Goal: Task Accomplishment & Management: Use online tool/utility

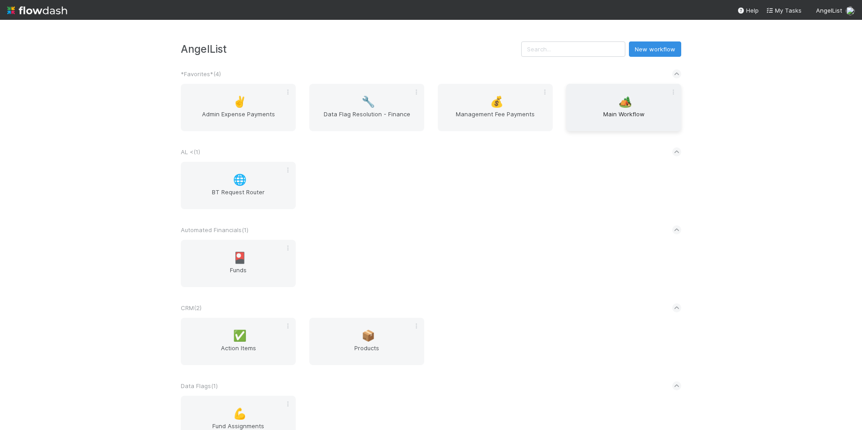
click at [598, 114] on span "Main Workflow" at bounding box center [624, 118] width 108 height 18
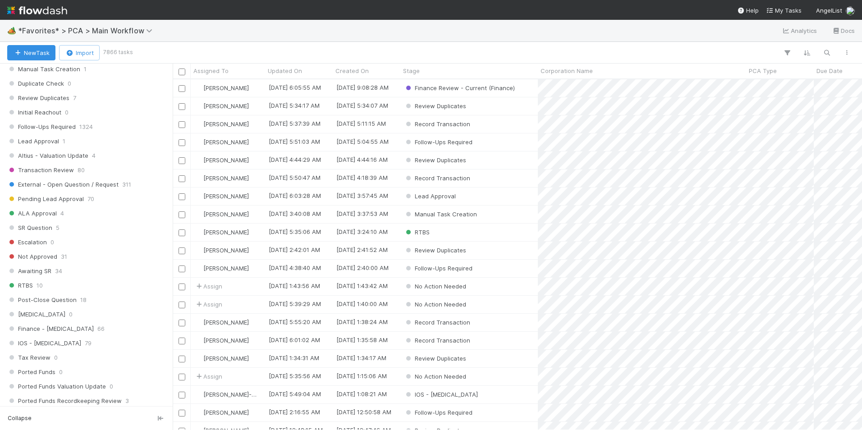
scroll to position [541, 0]
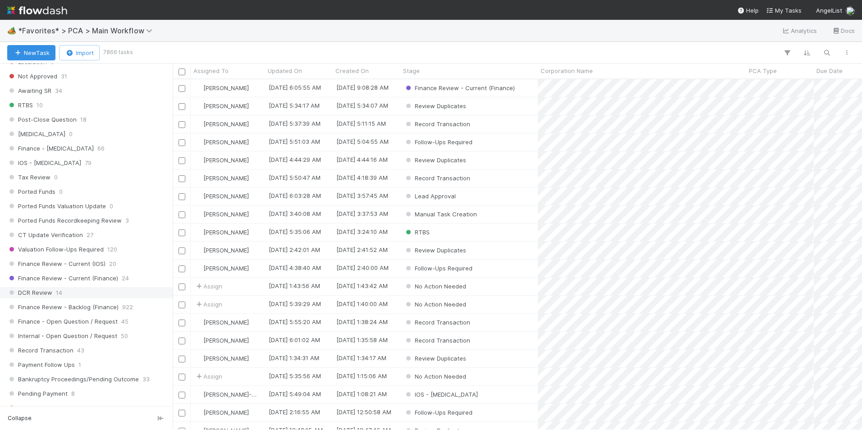
click at [75, 290] on div "DCR Review 14" at bounding box center [88, 292] width 163 height 11
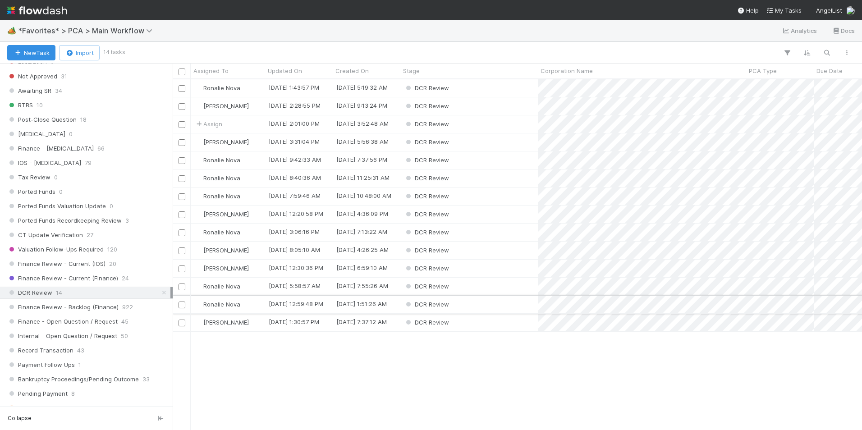
scroll to position [344, 682]
click at [242, 70] on div "Assigned To" at bounding box center [227, 70] width 69 height 9
click at [249, 85] on div "Sort A → Z" at bounding box center [245, 88] width 103 height 14
click at [489, 87] on div "DCR Review" at bounding box center [468, 88] width 137 height 18
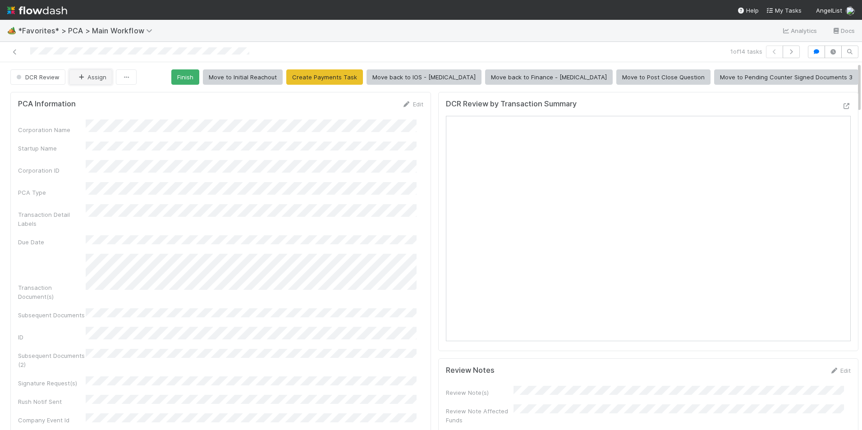
click at [83, 77] on icon "button" at bounding box center [81, 77] width 9 height 6
drag, startPoint x: 98, startPoint y: 97, endPoint x: 126, endPoint y: 75, distance: 35.3
click at [99, 97] on span "Marlon you" at bounding box center [111, 99] width 59 height 7
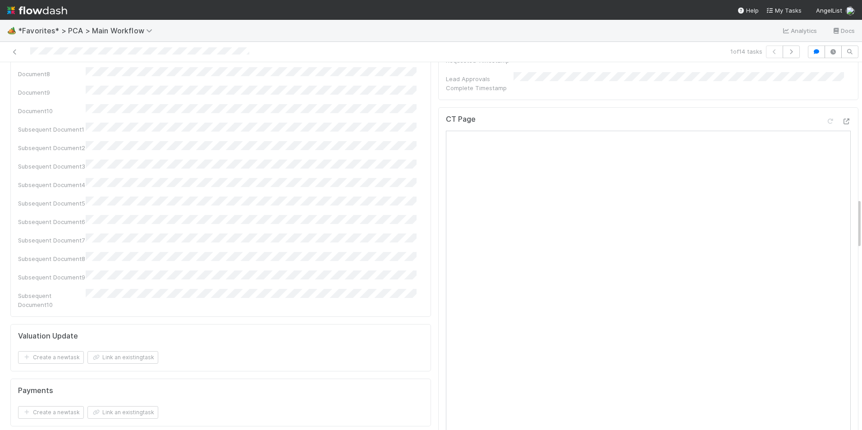
scroll to position [901, 0]
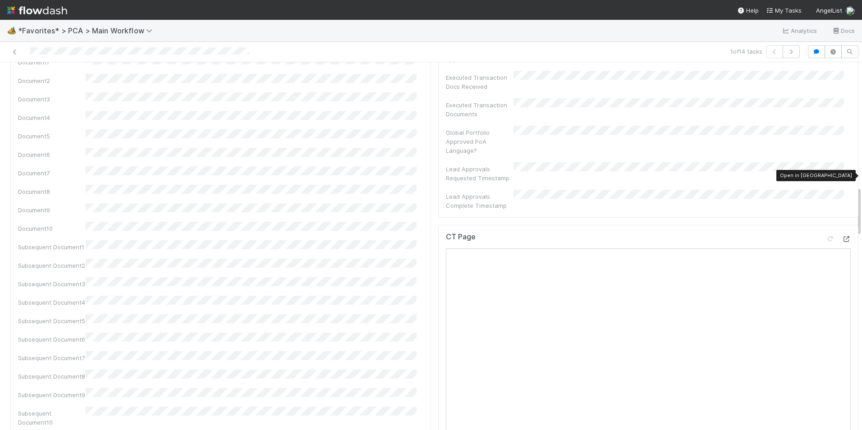
click at [841, 236] on icon at bounding box center [845, 239] width 9 height 6
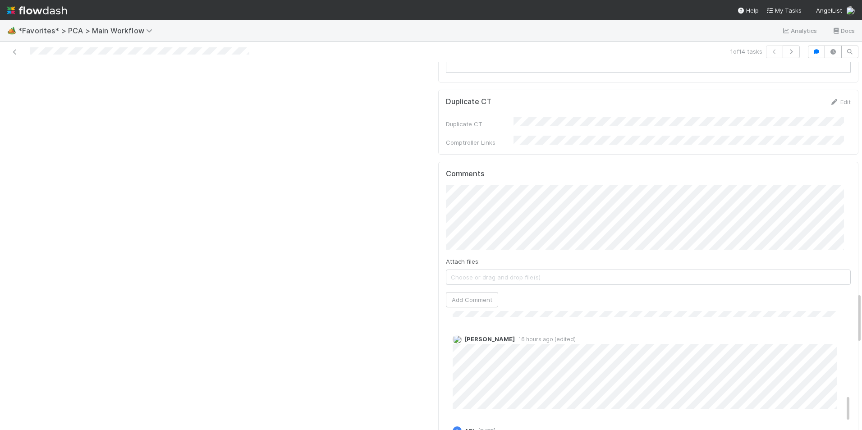
scroll to position [1712, 0]
click at [463, 283] on button "Add Comment" at bounding box center [472, 290] width 52 height 15
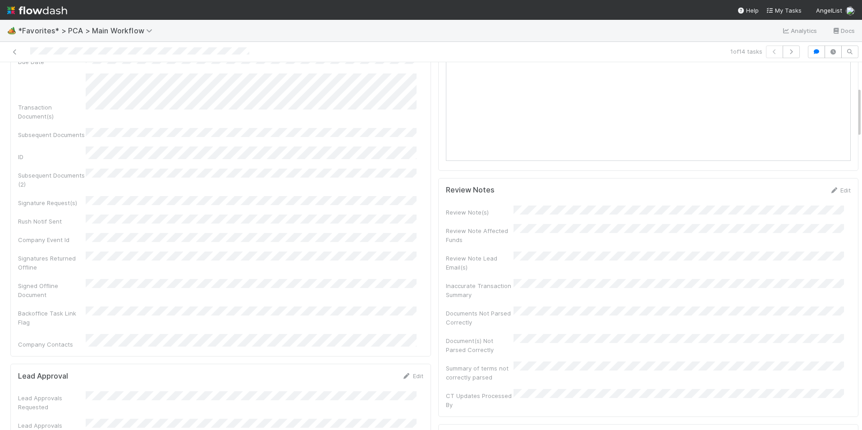
scroll to position [0, 0]
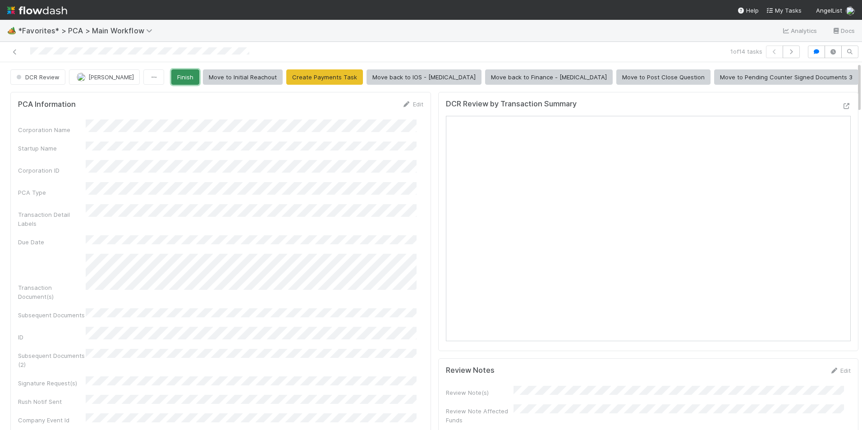
click at [199, 76] on button "Finish" at bounding box center [185, 76] width 28 height 15
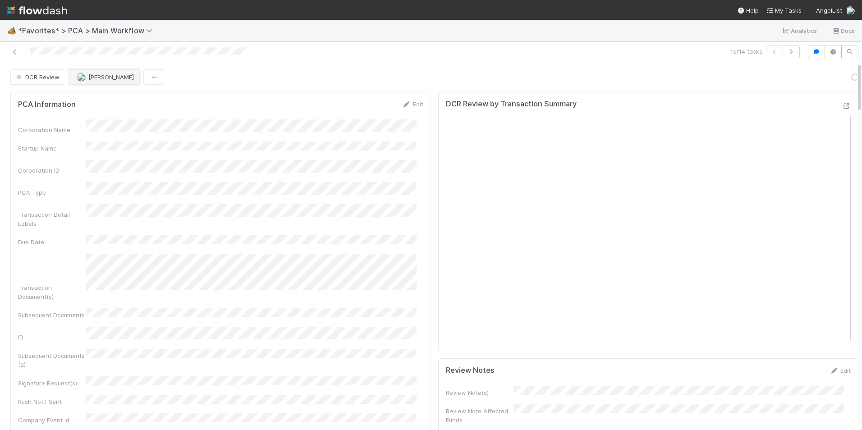
click at [96, 78] on span "[PERSON_NAME]" at bounding box center [111, 76] width 46 height 7
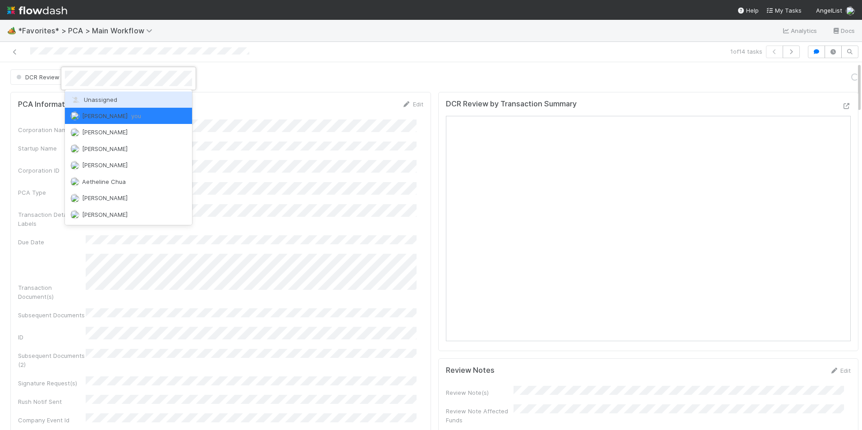
click at [108, 93] on div "Unassigned" at bounding box center [128, 99] width 127 height 16
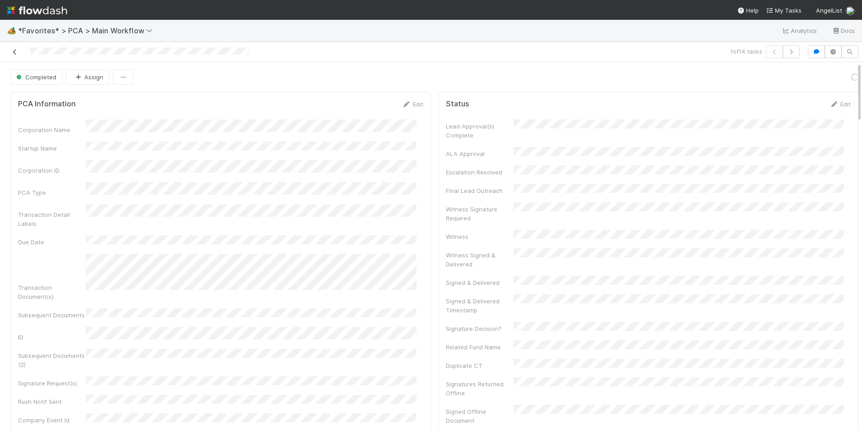
click at [14, 50] on icon at bounding box center [14, 52] width 9 height 6
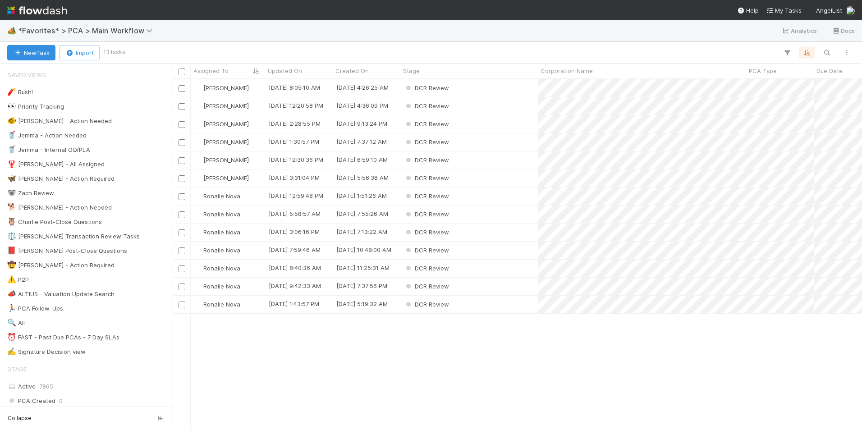
scroll to position [344, 682]
click at [485, 143] on div "DCR Review" at bounding box center [468, 142] width 137 height 18
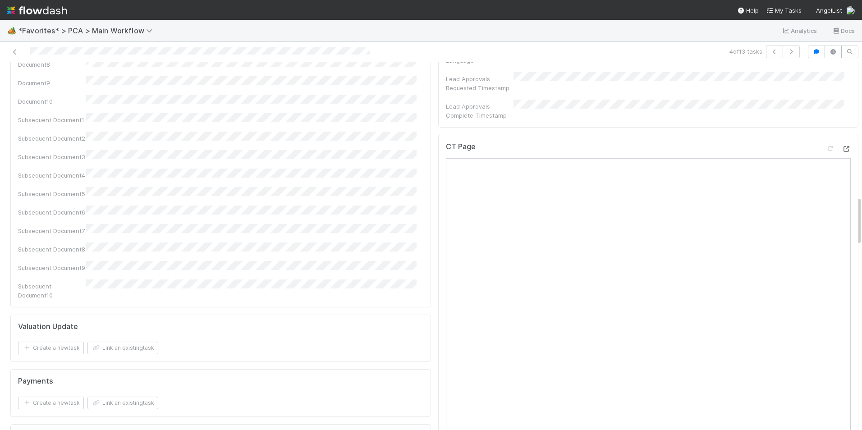
scroll to position [946, 0]
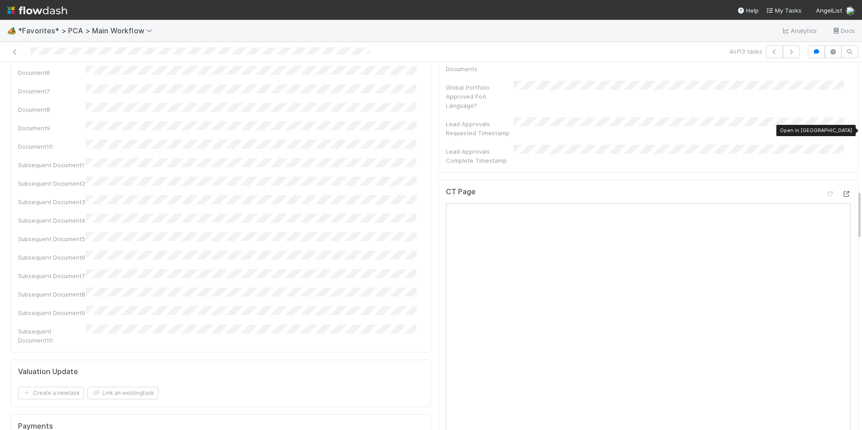
click at [841, 191] on icon at bounding box center [845, 194] width 9 height 6
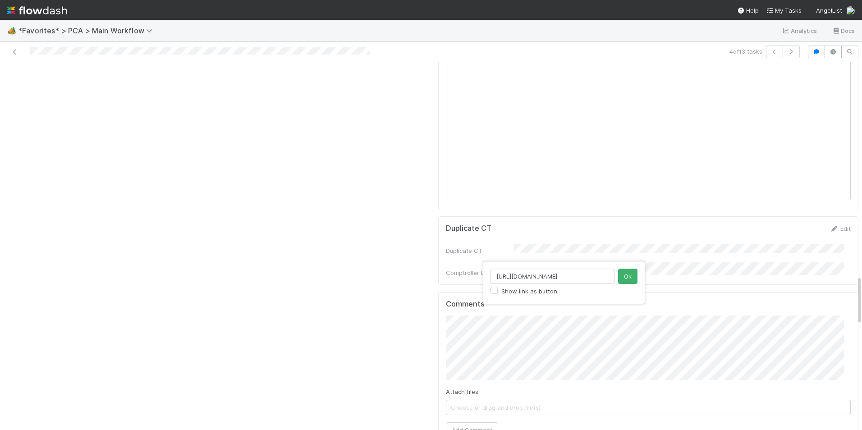
scroll to position [0, 86]
type input "https://flowdash.internal.angellist.com/workflows/BmIppY/tasks/jjs318r1"
click at [626, 276] on button "Ok" at bounding box center [627, 276] width 19 height 15
click at [474, 422] on button "Add Comment" at bounding box center [472, 429] width 52 height 15
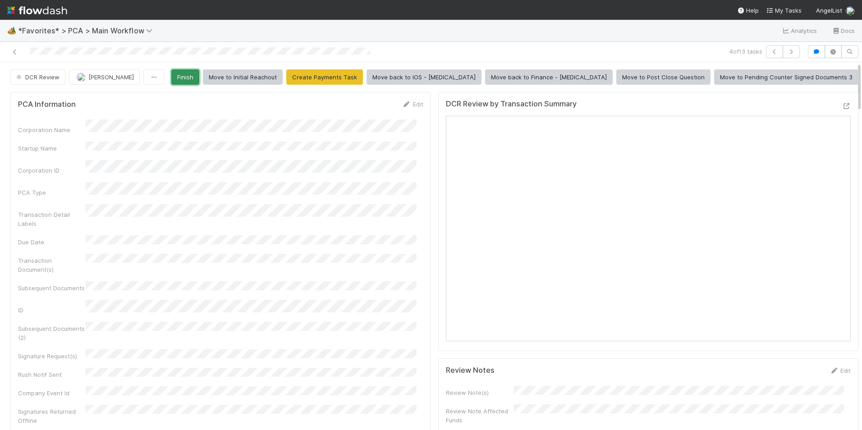
click at [199, 77] on button "Finish" at bounding box center [185, 76] width 28 height 15
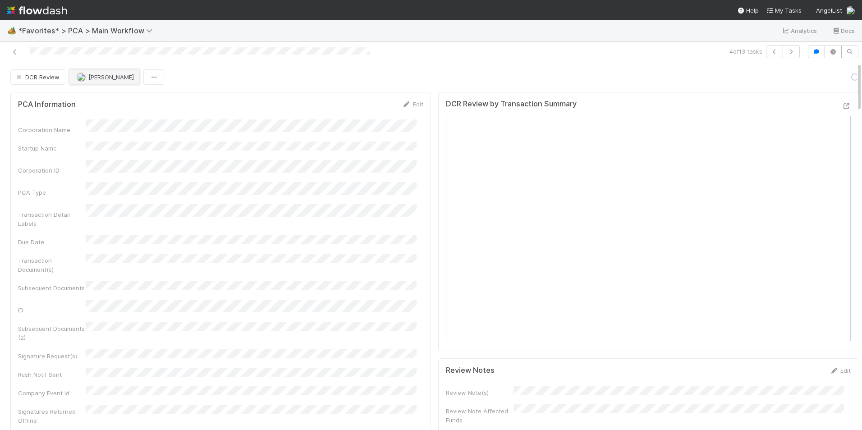
click at [86, 80] on span "[PERSON_NAME]" at bounding box center [105, 76] width 57 height 7
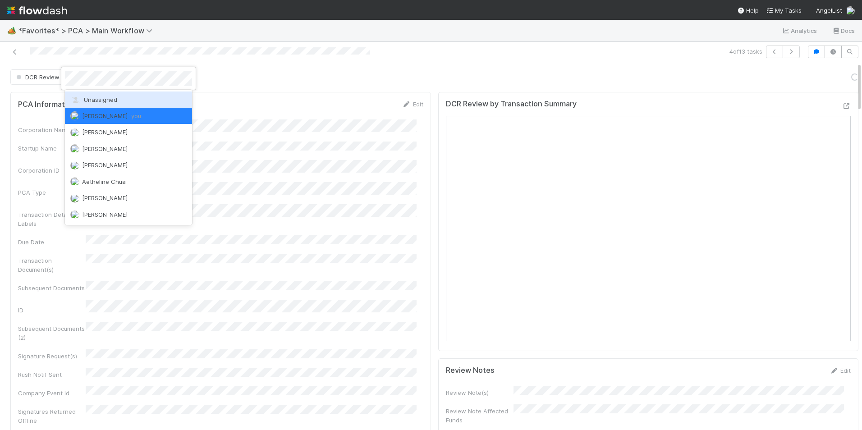
click at [99, 100] on span "Unassigned" at bounding box center [93, 99] width 47 height 7
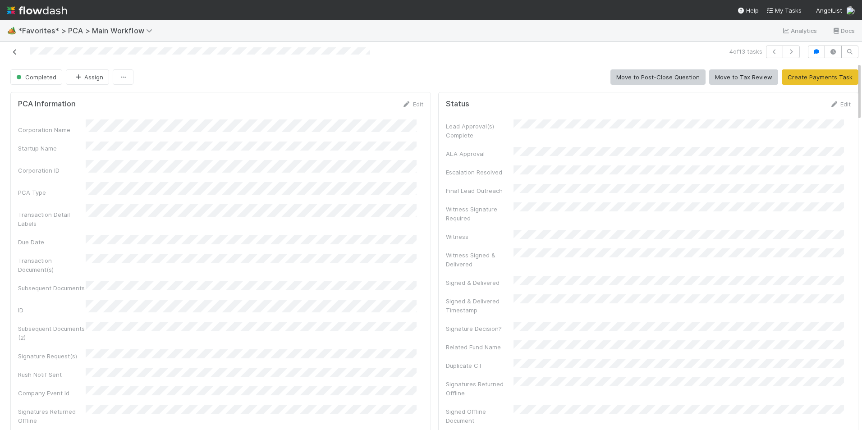
click at [15, 51] on icon at bounding box center [14, 52] width 9 height 6
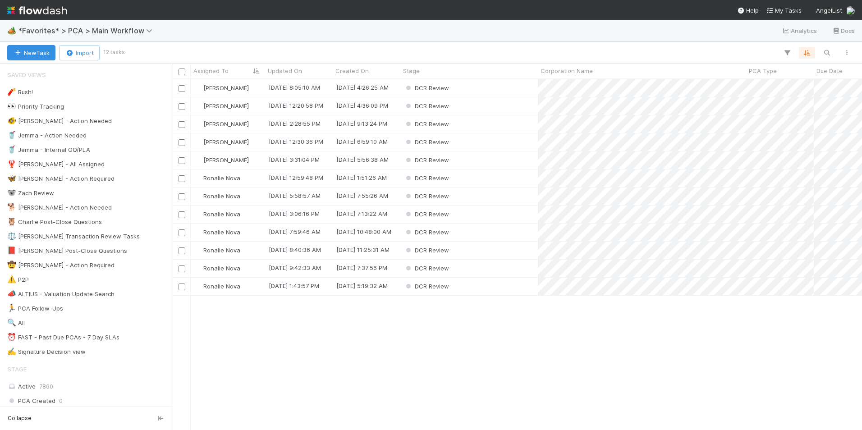
scroll to position [344, 682]
click at [482, 138] on div "DCR Review" at bounding box center [468, 142] width 137 height 18
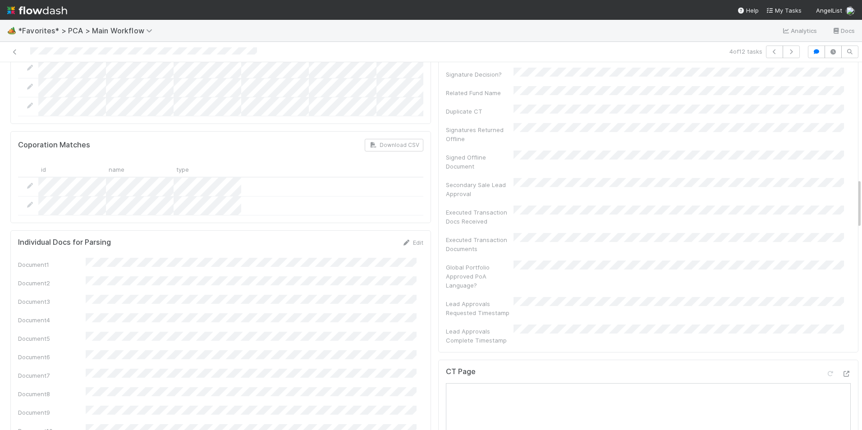
scroll to position [766, 0]
click at [841, 371] on icon at bounding box center [845, 374] width 9 height 6
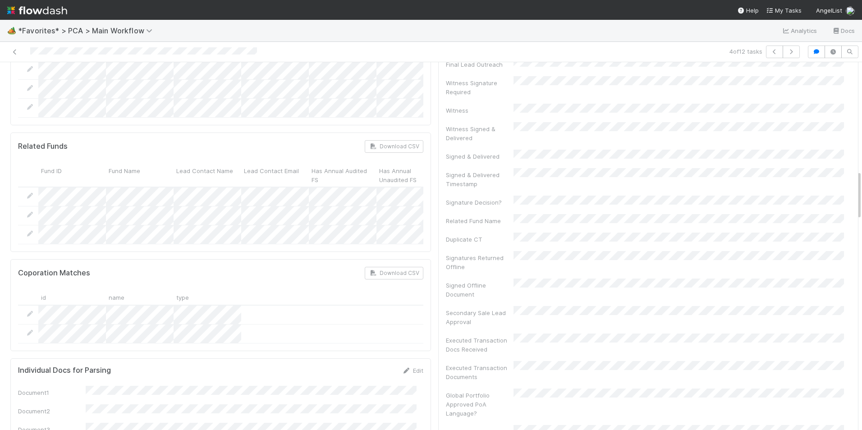
scroll to position [811, 0]
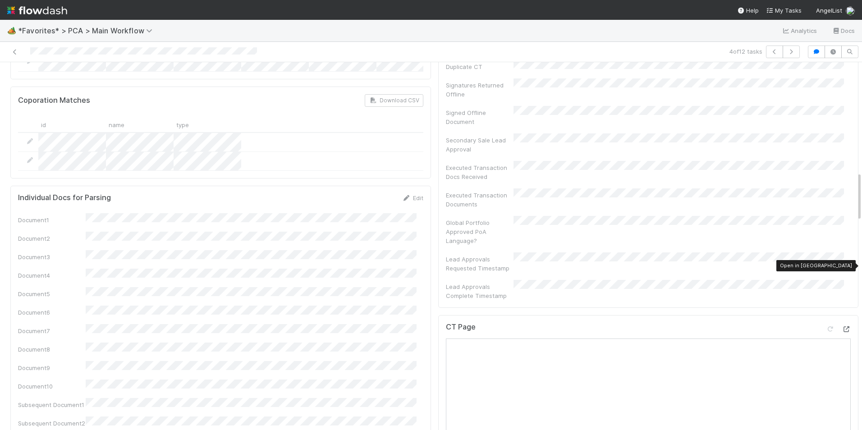
click at [841, 326] on icon at bounding box center [845, 329] width 9 height 6
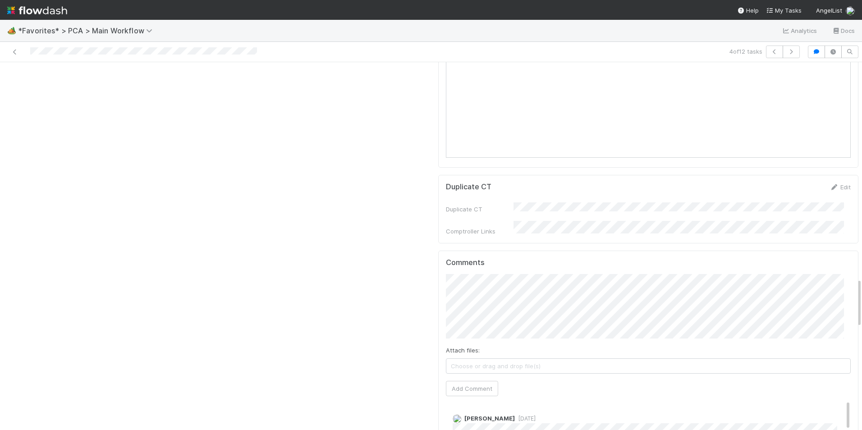
scroll to position [1622, 0]
click at [470, 377] on button "Add Comment" at bounding box center [472, 384] width 52 height 15
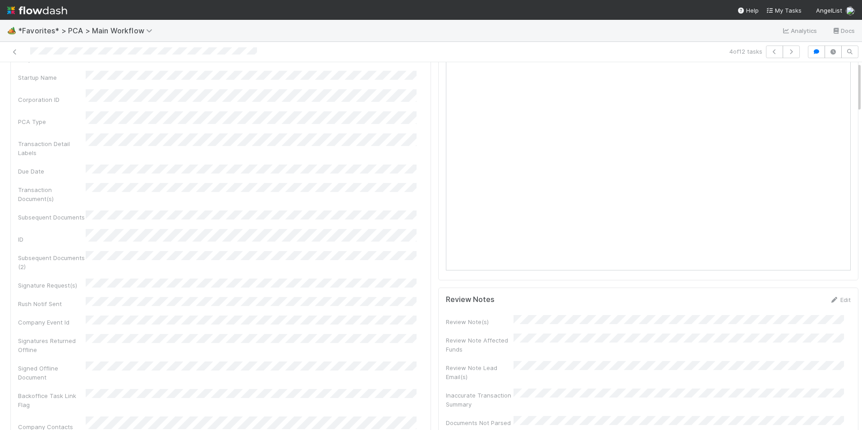
scroll to position [0, 0]
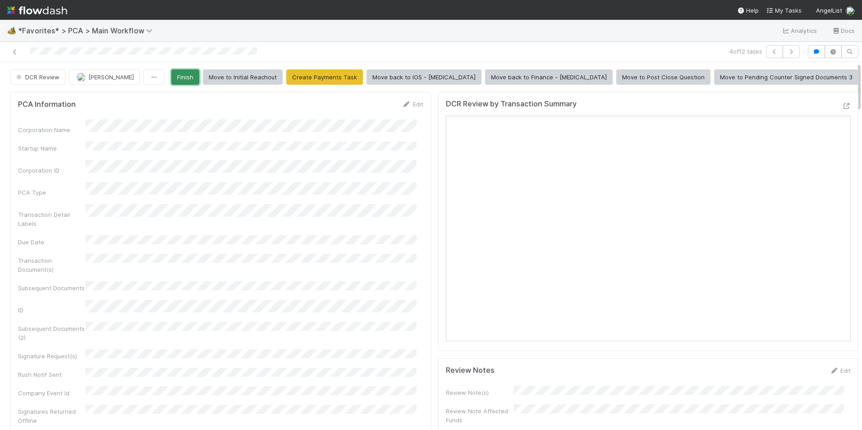
click at [199, 74] on button "Finish" at bounding box center [185, 76] width 28 height 15
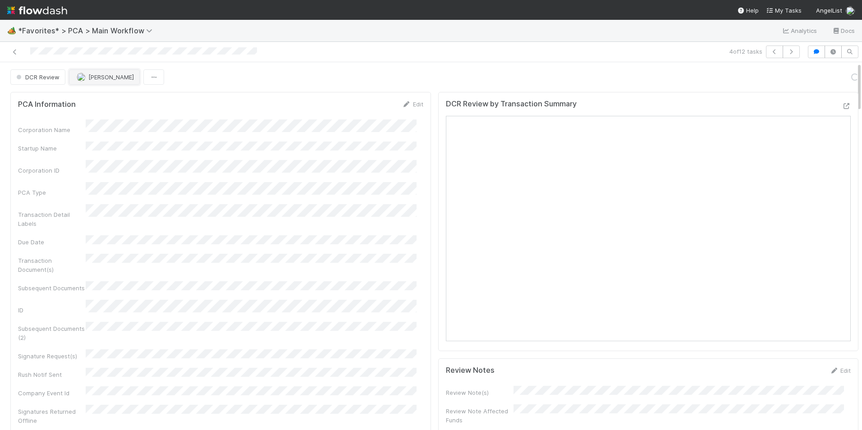
click at [92, 76] on span "[PERSON_NAME]" at bounding box center [111, 76] width 46 height 7
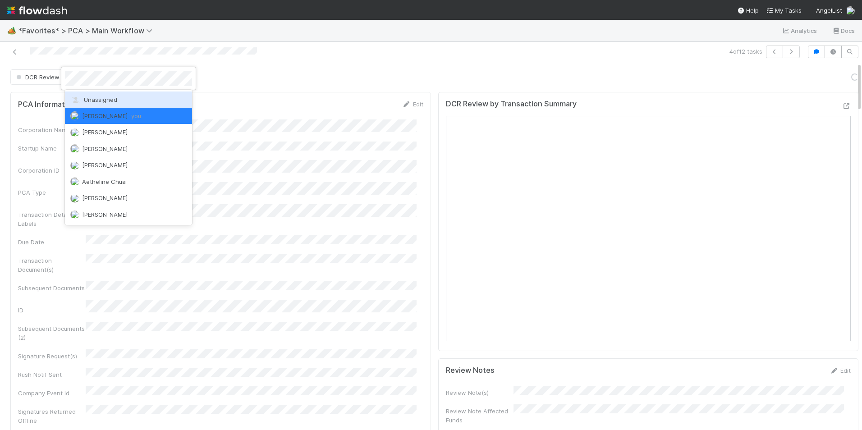
click at [113, 99] on span "Unassigned" at bounding box center [93, 99] width 47 height 7
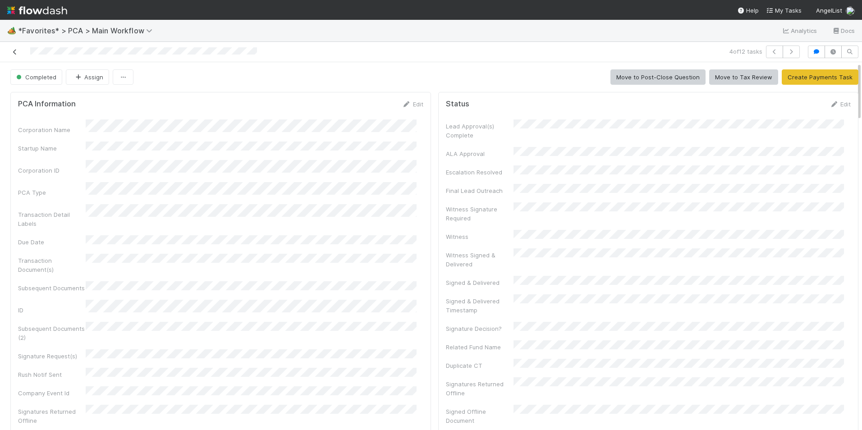
click at [14, 51] on icon at bounding box center [14, 52] width 9 height 6
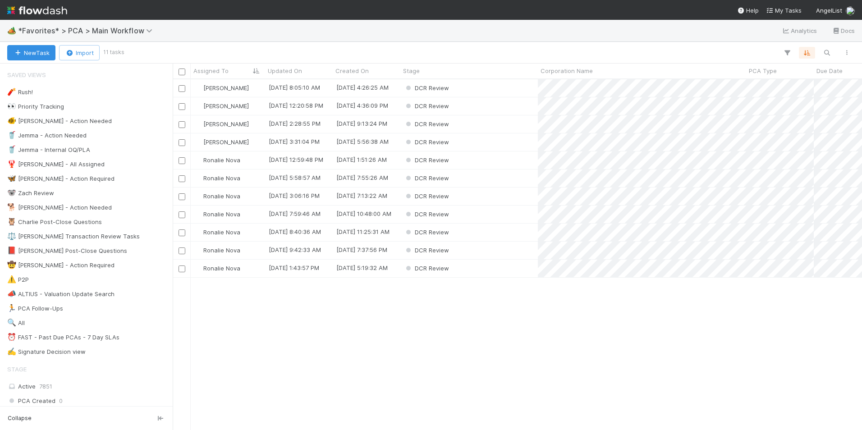
scroll to position [344, 682]
click at [508, 248] on div "DCR Review" at bounding box center [468, 251] width 137 height 18
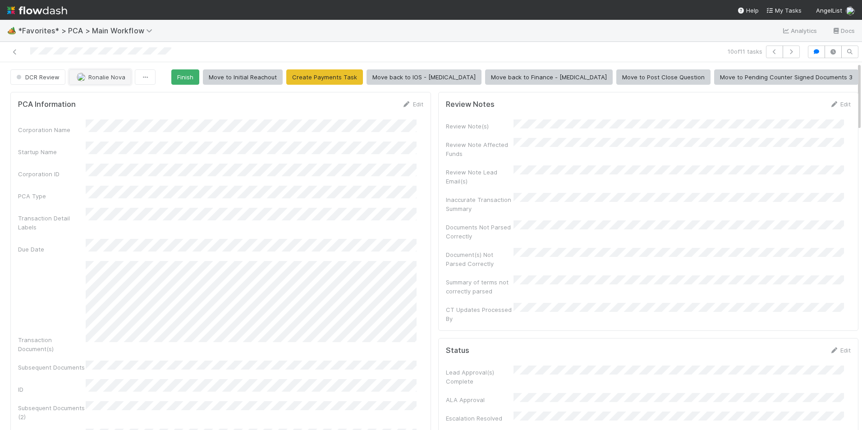
click at [105, 79] on span "Ronalie Nova" at bounding box center [106, 76] width 37 height 7
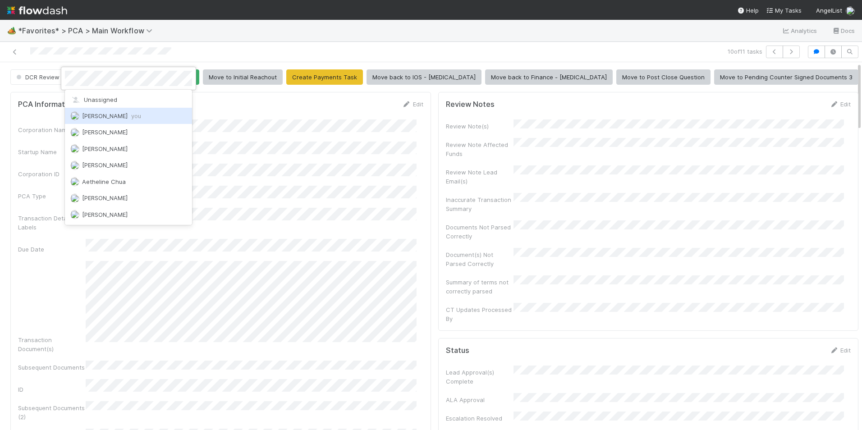
click at [148, 114] on div "Marlon you" at bounding box center [128, 116] width 127 height 16
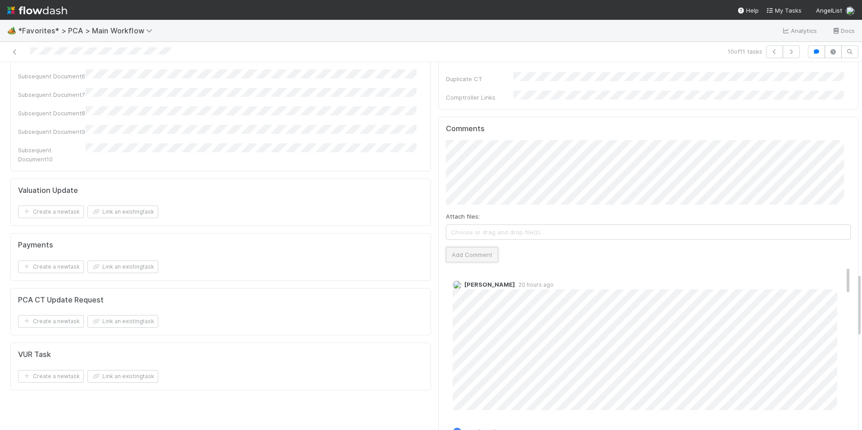
click at [453, 247] on button "Add Comment" at bounding box center [472, 254] width 52 height 15
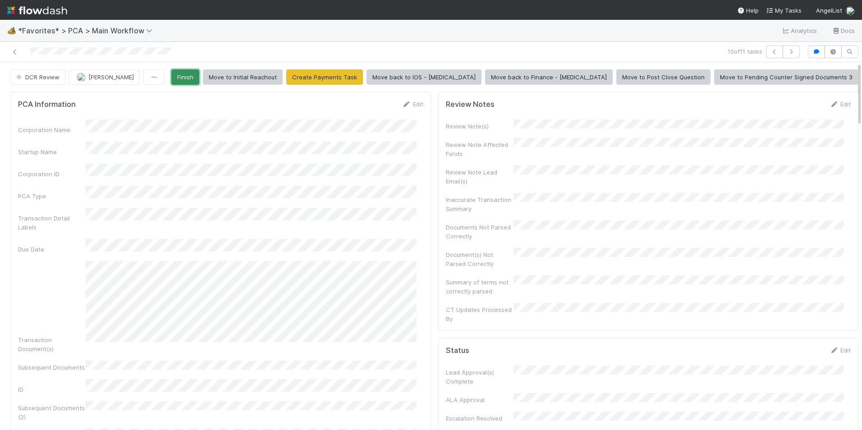
click at [199, 78] on button "Finish" at bounding box center [185, 76] width 28 height 15
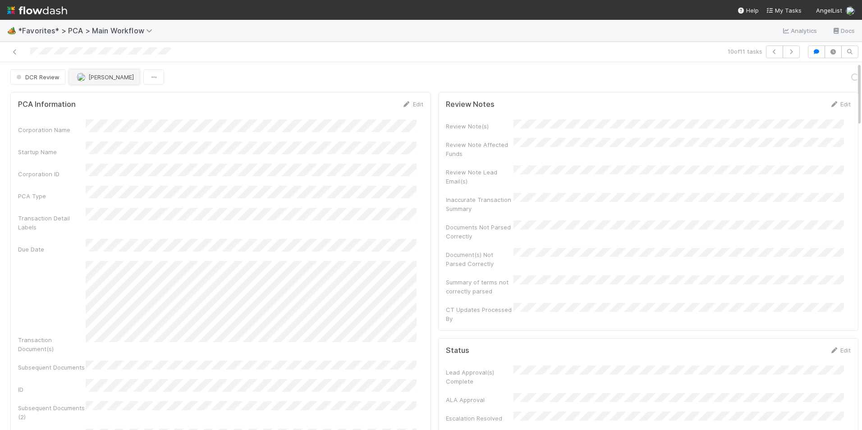
click at [92, 77] on span "[PERSON_NAME]" at bounding box center [111, 76] width 46 height 7
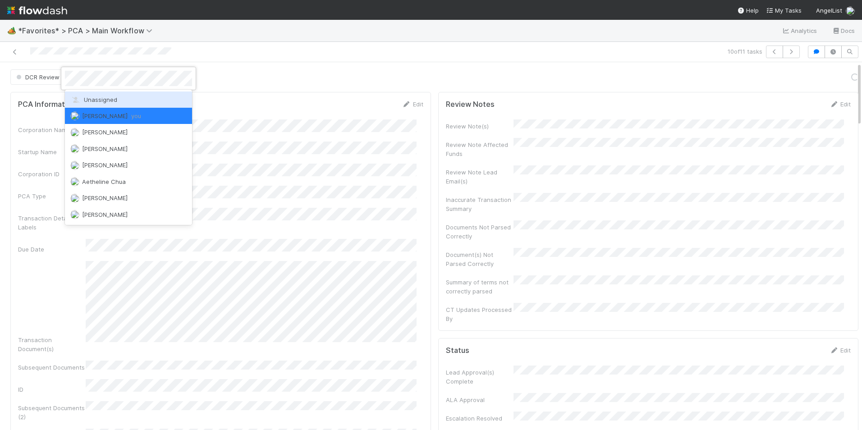
click at [104, 100] on span "Unassigned" at bounding box center [93, 99] width 47 height 7
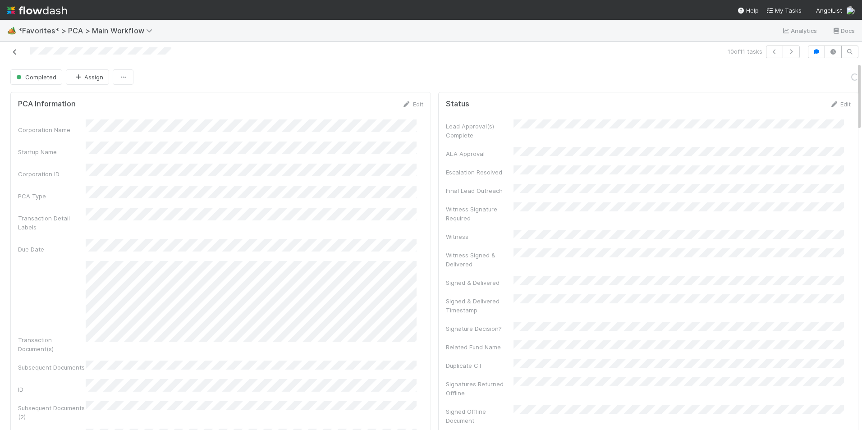
click at [16, 54] on icon at bounding box center [14, 52] width 9 height 6
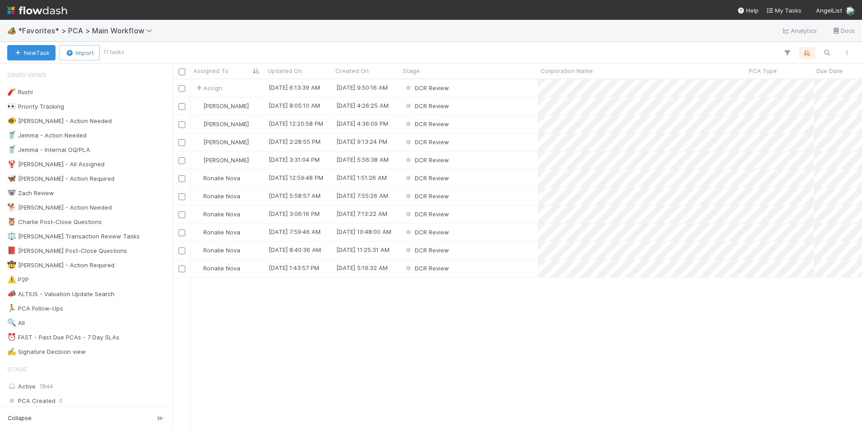
scroll to position [344, 682]
click at [507, 87] on div "DCR Review" at bounding box center [468, 88] width 137 height 18
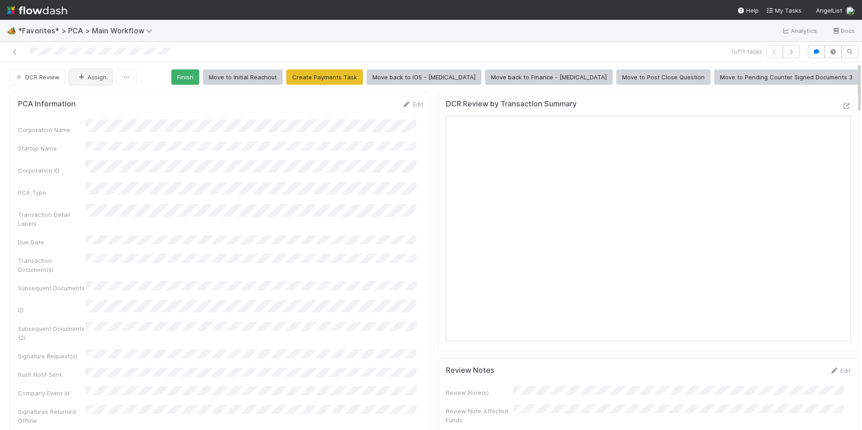
click at [95, 77] on button "Assign" at bounding box center [90, 76] width 43 height 15
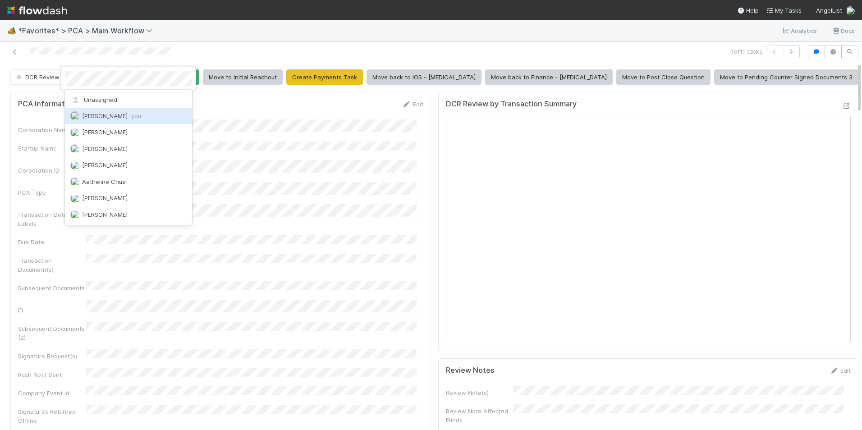
click at [107, 111] on div "Marlon you" at bounding box center [128, 116] width 127 height 16
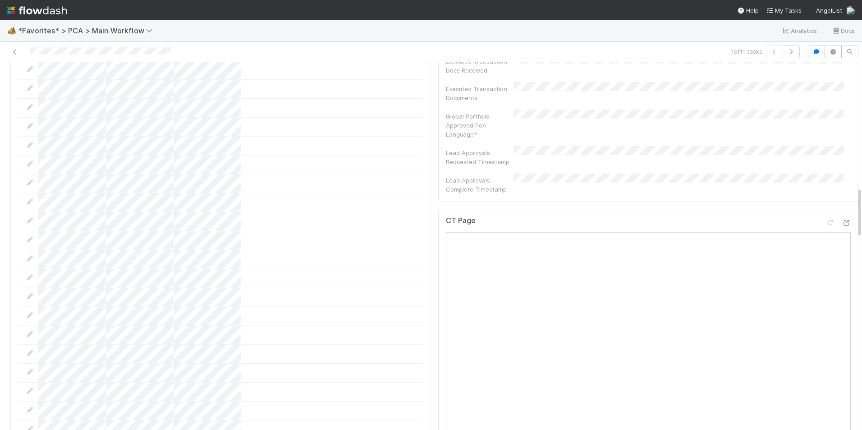
scroll to position [901, 0]
click at [841, 236] on icon at bounding box center [845, 239] width 9 height 6
click at [841, 234] on div at bounding box center [845, 238] width 9 height 9
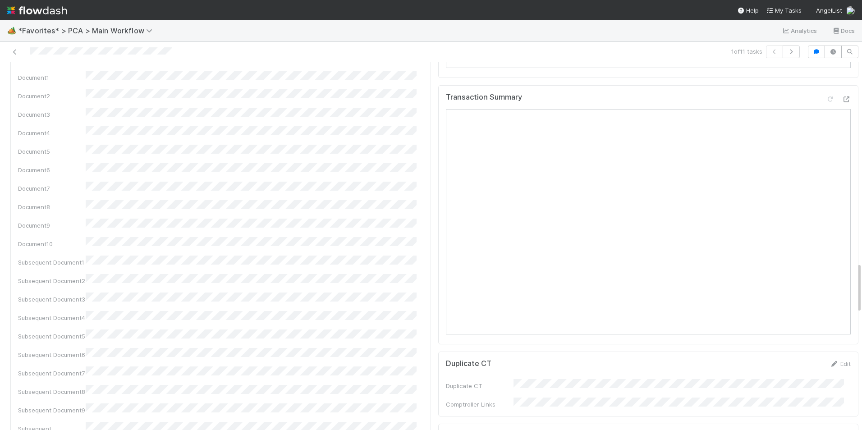
scroll to position [1577, 0]
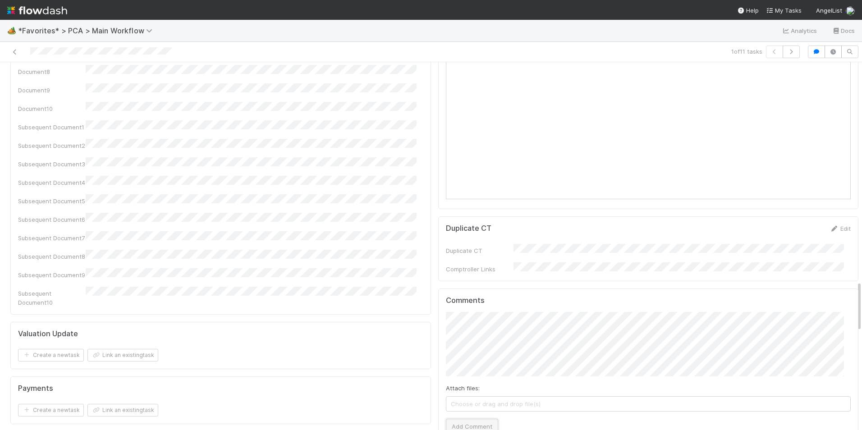
click at [463, 419] on button "Add Comment" at bounding box center [472, 426] width 52 height 15
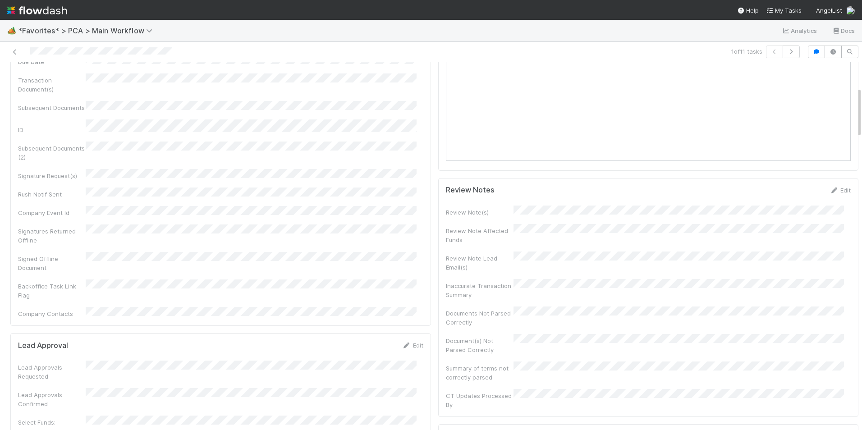
scroll to position [0, 0]
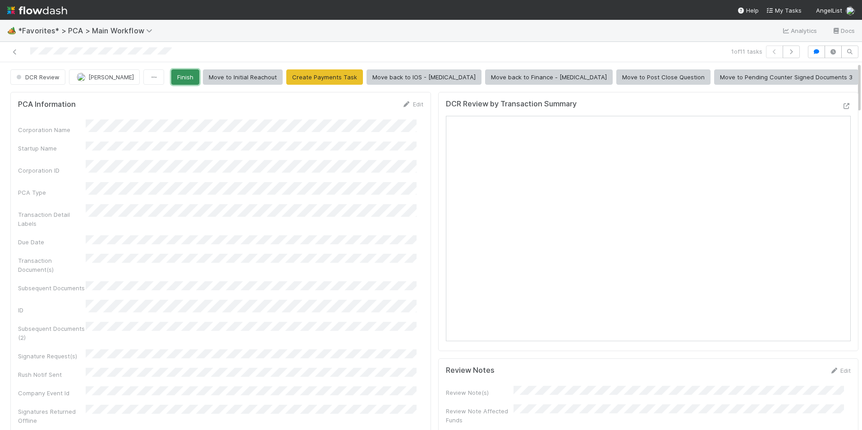
click at [199, 80] on button "Finish" at bounding box center [185, 76] width 28 height 15
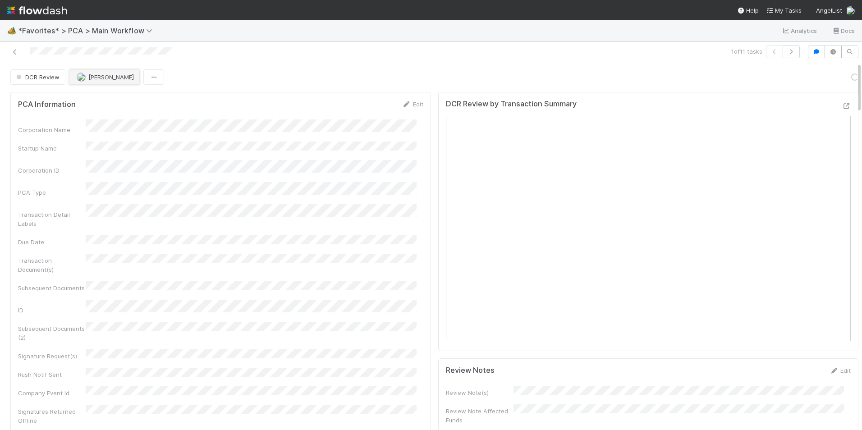
click at [85, 76] on span "[PERSON_NAME]" at bounding box center [105, 76] width 57 height 7
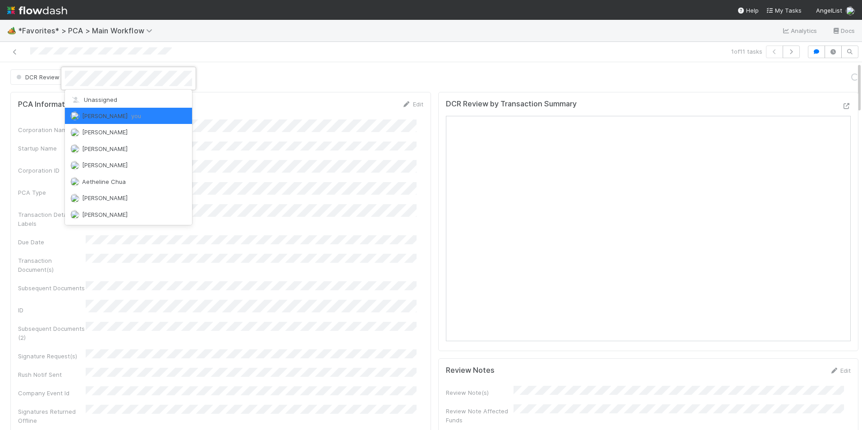
click at [110, 107] on div "Unassigned" at bounding box center [128, 99] width 127 height 16
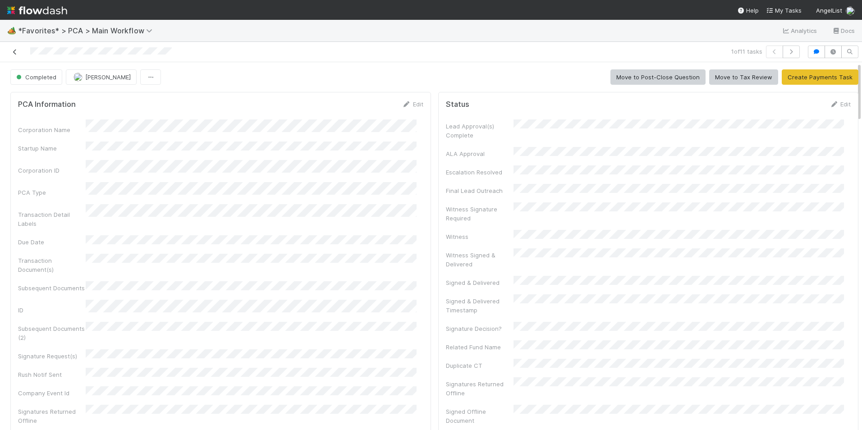
click at [14, 53] on icon at bounding box center [14, 52] width 9 height 6
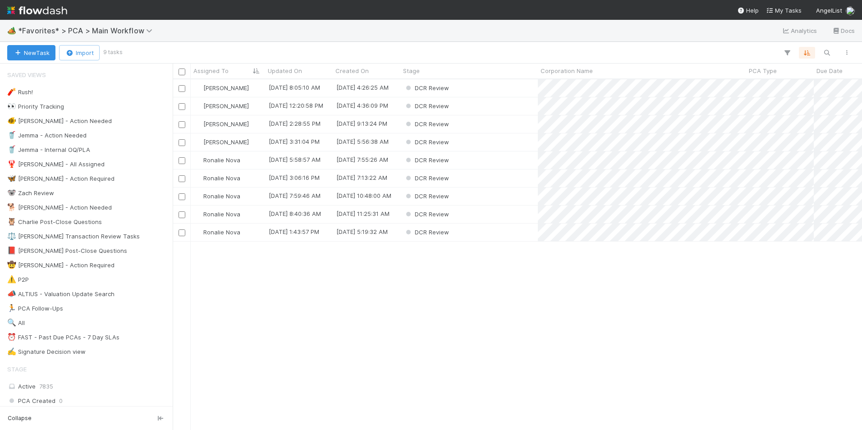
scroll to position [344, 682]
click at [508, 234] on div "DCR Review" at bounding box center [468, 232] width 137 height 18
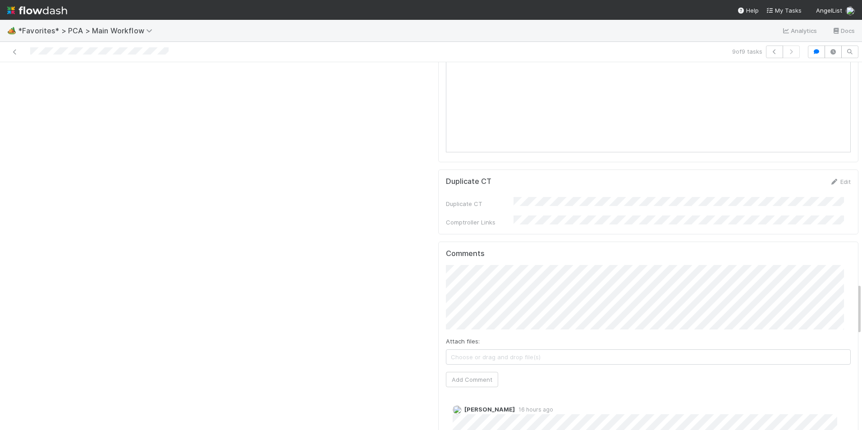
scroll to position [1667, 0]
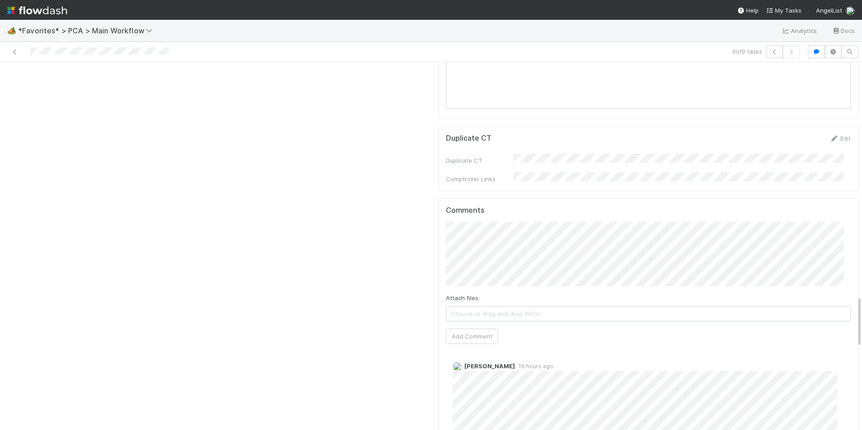
drag, startPoint x: 853, startPoint y: 320, endPoint x: 846, endPoint y: 193, distance: 126.8
click at [846, 193] on div "DCR Review Ronalie Nova Finish Move to Initial Reachout Create Payments Task Mo…" at bounding box center [431, 246] width 862 height 368
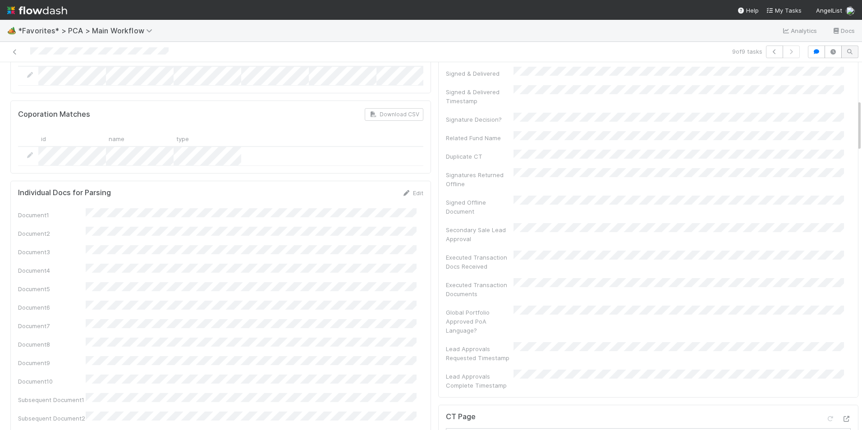
scroll to position [0, 0]
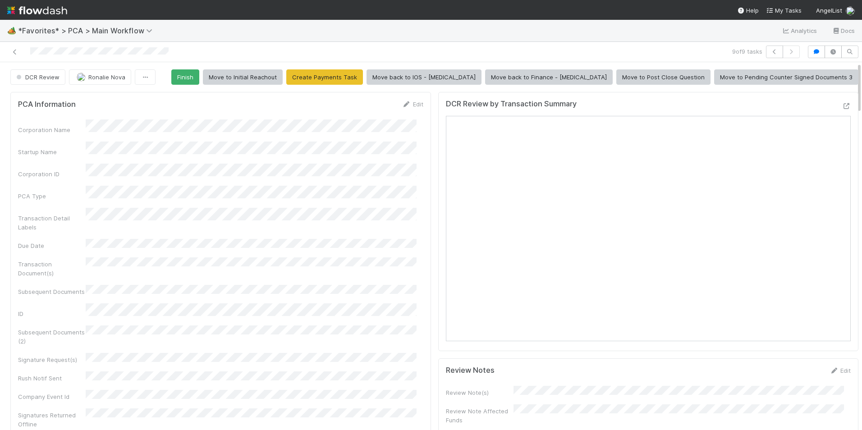
drag, startPoint x: 852, startPoint y: 309, endPoint x: 844, endPoint y: 65, distance: 244.3
click at [120, 84] on button "Ronalie Nova" at bounding box center [100, 76] width 62 height 15
click at [141, 99] on div "Marlon you" at bounding box center [128, 99] width 127 height 16
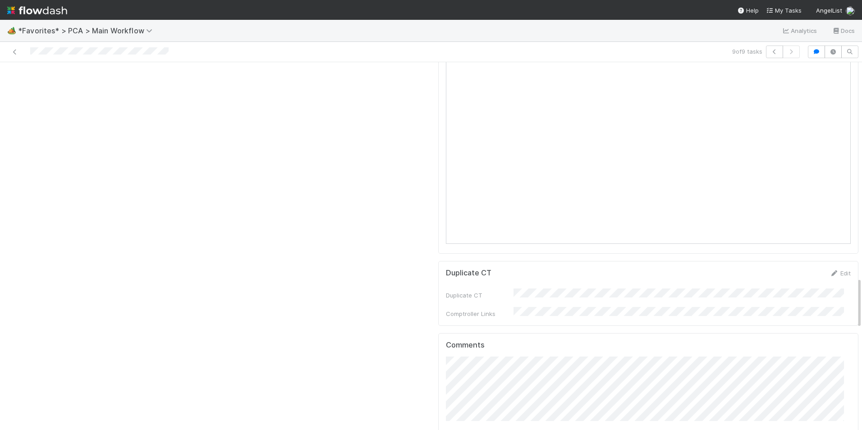
scroll to position [1712, 0]
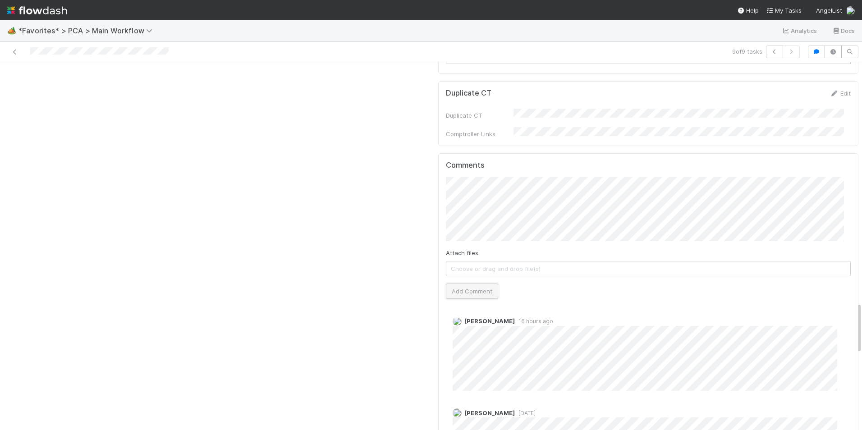
drag, startPoint x: 477, startPoint y: 219, endPoint x: 417, endPoint y: 206, distance: 61.3
click at [477, 283] on button "Add Comment" at bounding box center [472, 290] width 52 height 15
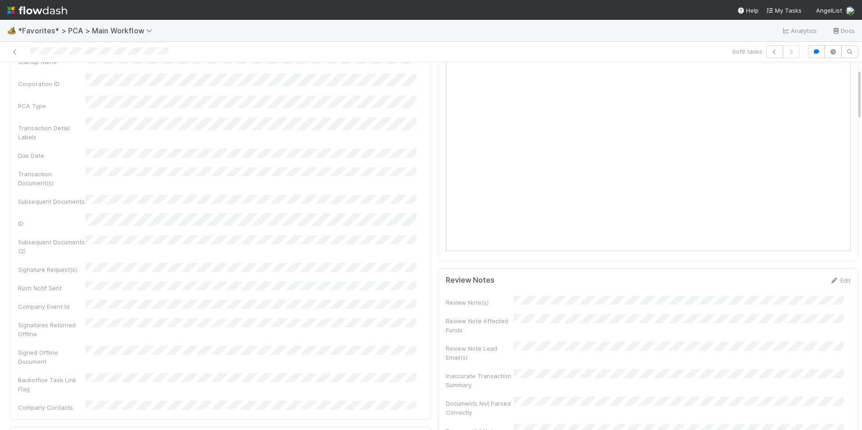
scroll to position [0, 0]
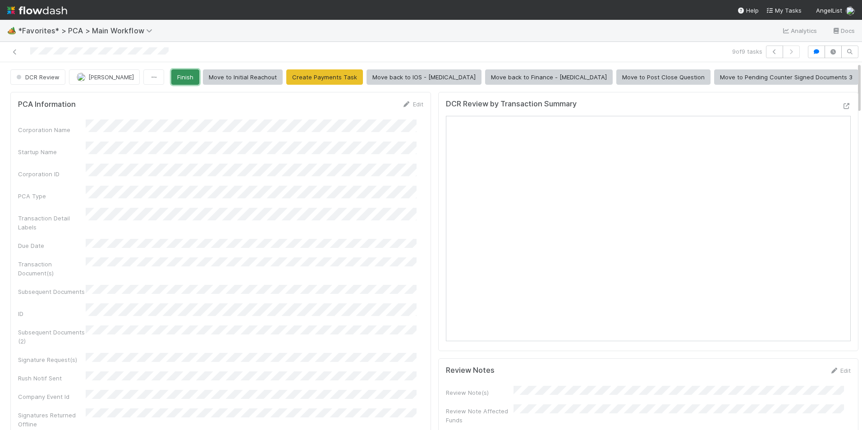
click at [199, 80] on button "Finish" at bounding box center [185, 76] width 28 height 15
click at [199, 78] on button "Finish" at bounding box center [185, 76] width 28 height 15
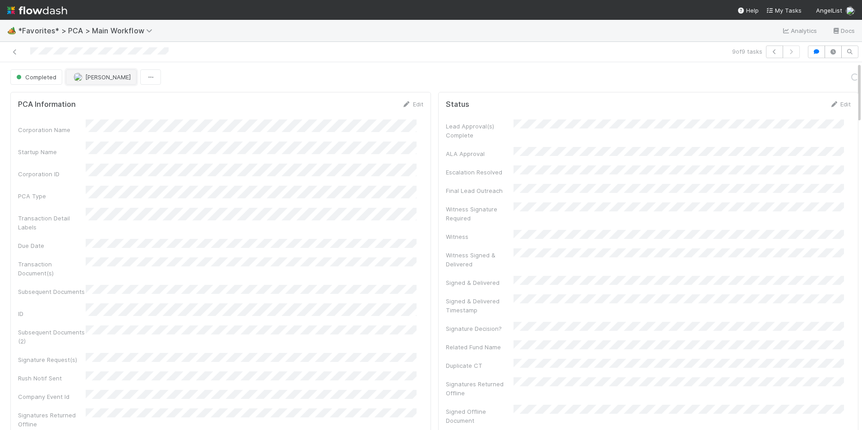
click at [89, 77] on span "[PERSON_NAME]" at bounding box center [108, 76] width 46 height 7
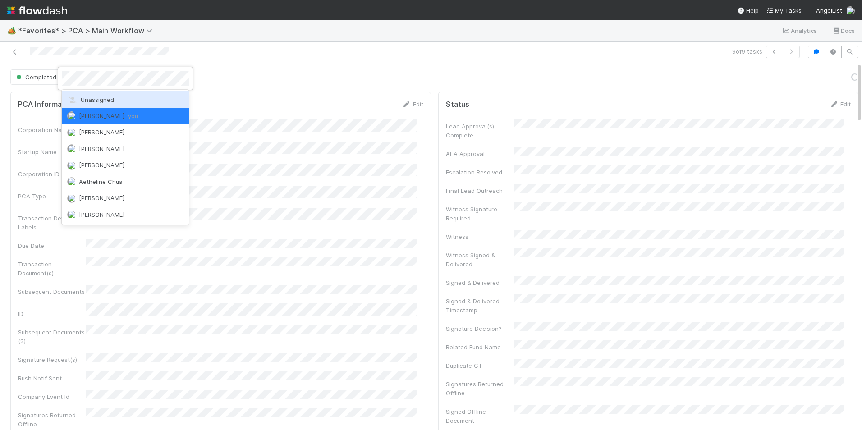
click at [96, 95] on div "Unassigned" at bounding box center [125, 99] width 127 height 16
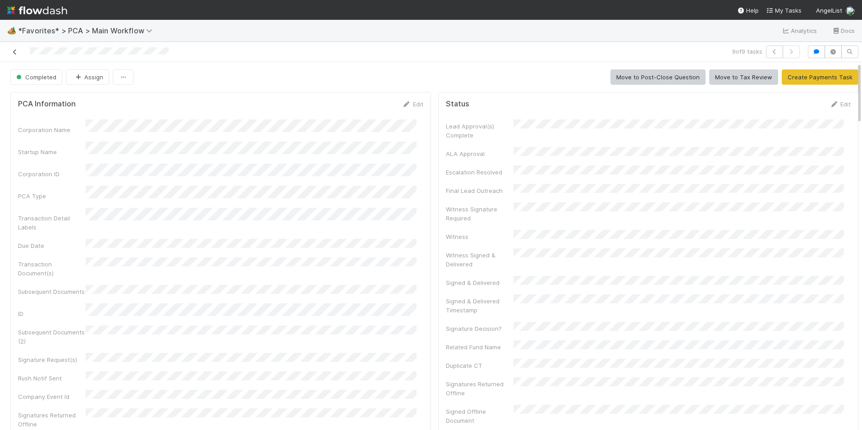
click at [15, 51] on icon at bounding box center [14, 52] width 9 height 6
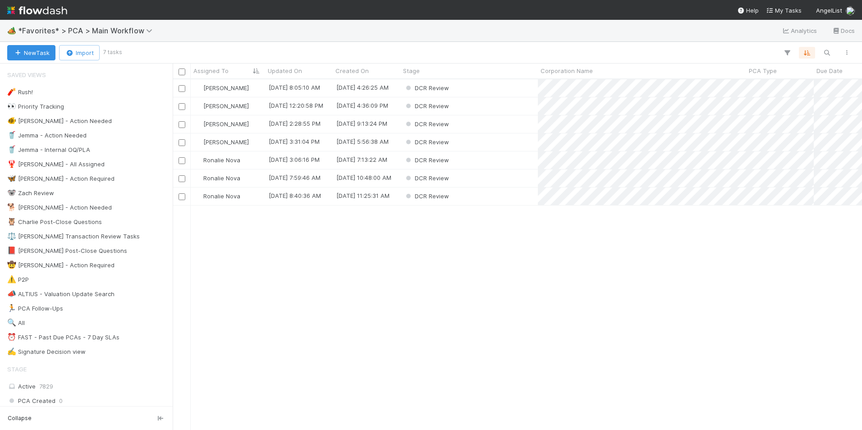
scroll to position [344, 682]
click at [491, 198] on div "DCR Review" at bounding box center [468, 196] width 137 height 18
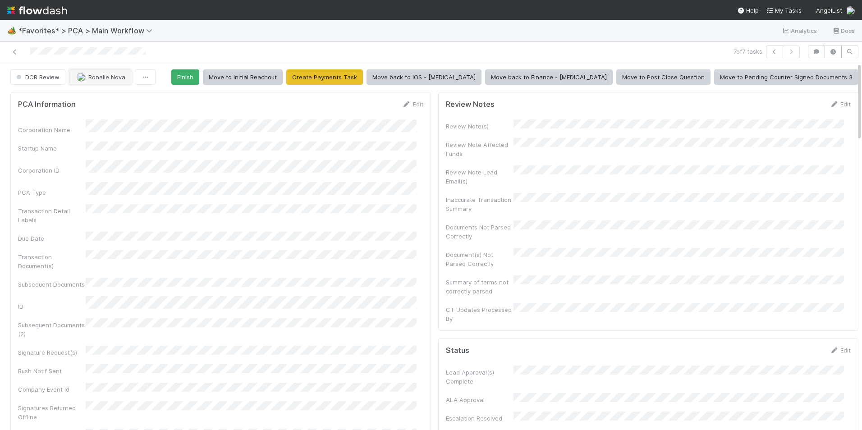
click at [116, 81] on button "Ronalie Nova" at bounding box center [100, 76] width 62 height 15
click at [121, 100] on div "Marlon you" at bounding box center [128, 99] width 127 height 16
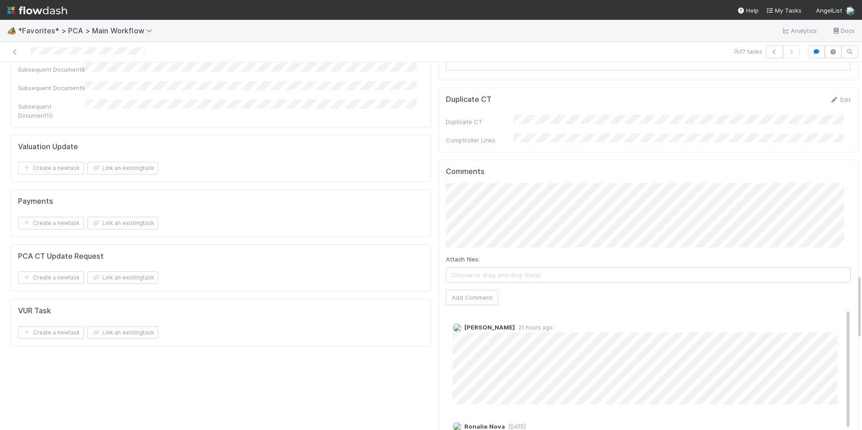
scroll to position [1172, 0]
click at [455, 292] on button "Add Comment" at bounding box center [472, 299] width 52 height 15
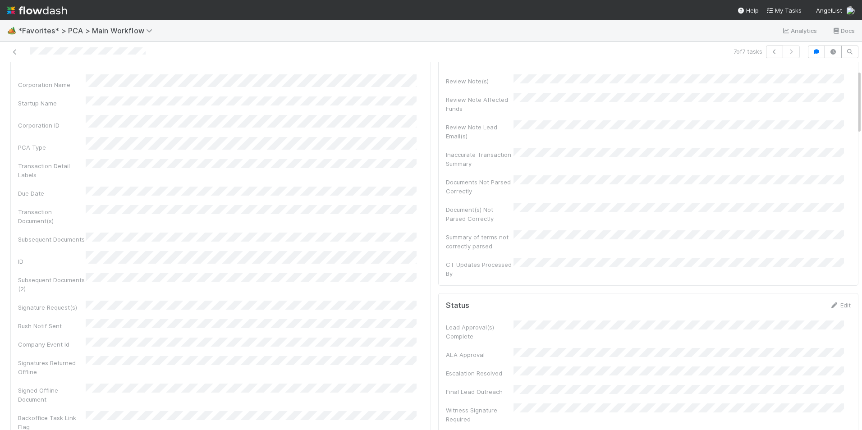
scroll to position [0, 0]
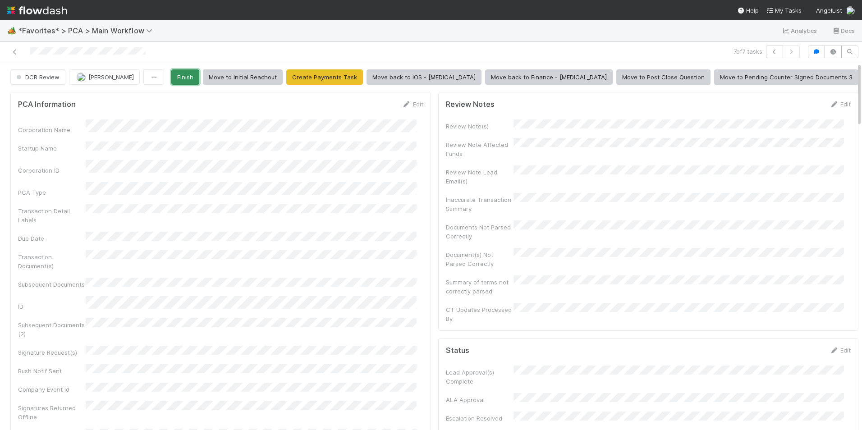
click at [199, 74] on button "Finish" at bounding box center [185, 76] width 28 height 15
click at [100, 79] on span "[PERSON_NAME]" at bounding box center [111, 76] width 46 height 7
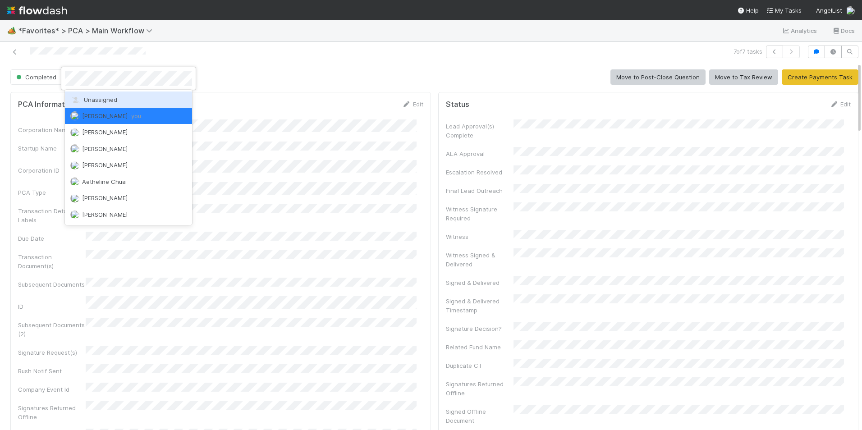
click at [136, 96] on div "Unassigned" at bounding box center [128, 99] width 127 height 16
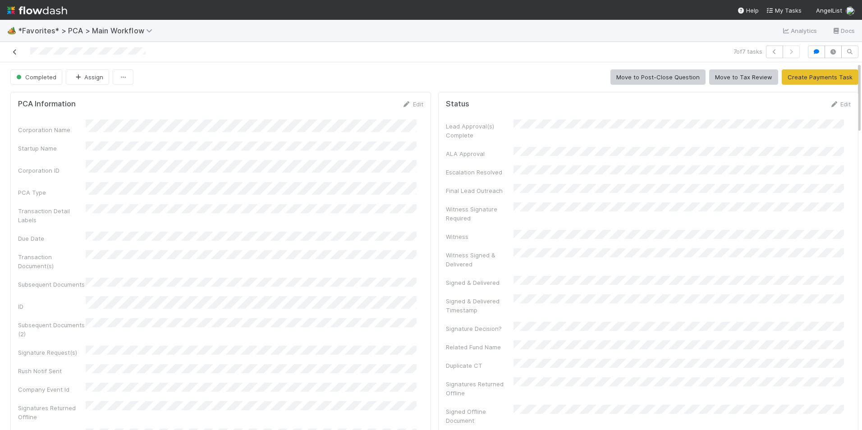
click at [16, 53] on icon at bounding box center [14, 52] width 9 height 6
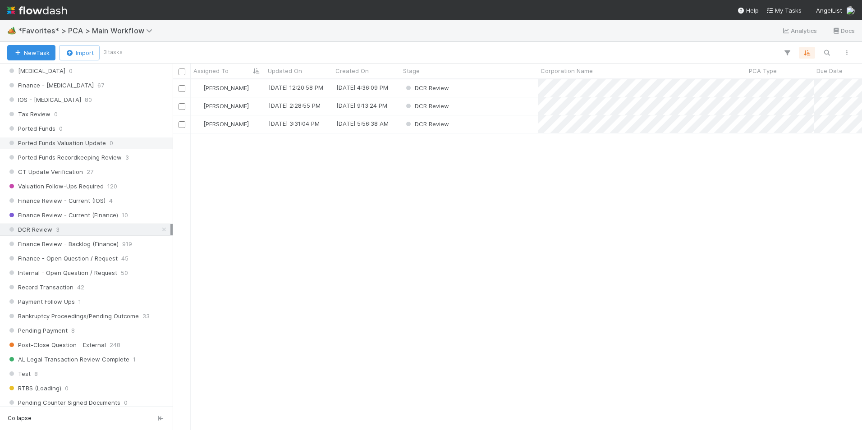
scroll to position [631, 0]
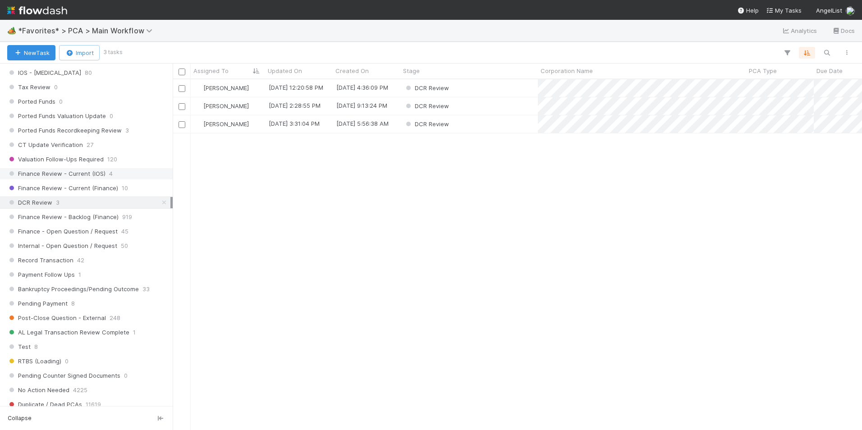
click at [102, 174] on span "Finance Review - Current (IOS)" at bounding box center [56, 173] width 98 height 11
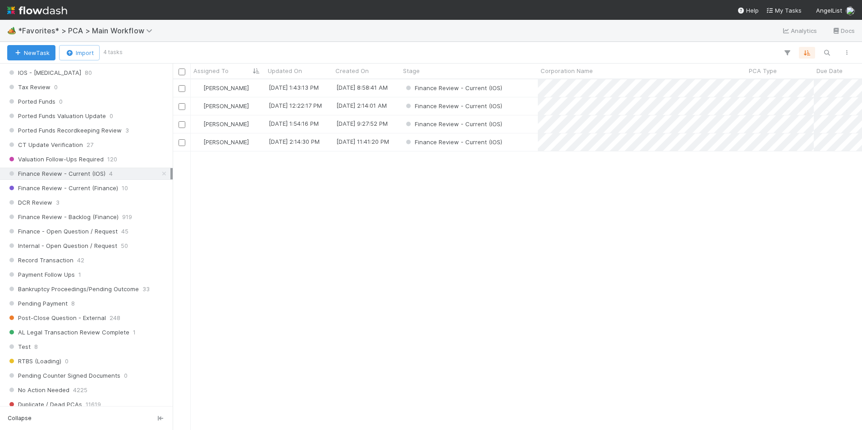
scroll to position [344, 682]
click at [526, 86] on div "Finance Review - Current (IOS)" at bounding box center [468, 88] width 137 height 18
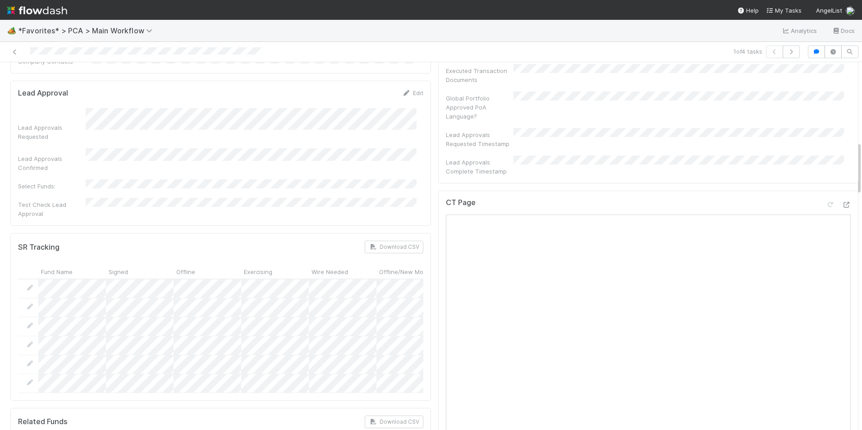
scroll to position [541, 0]
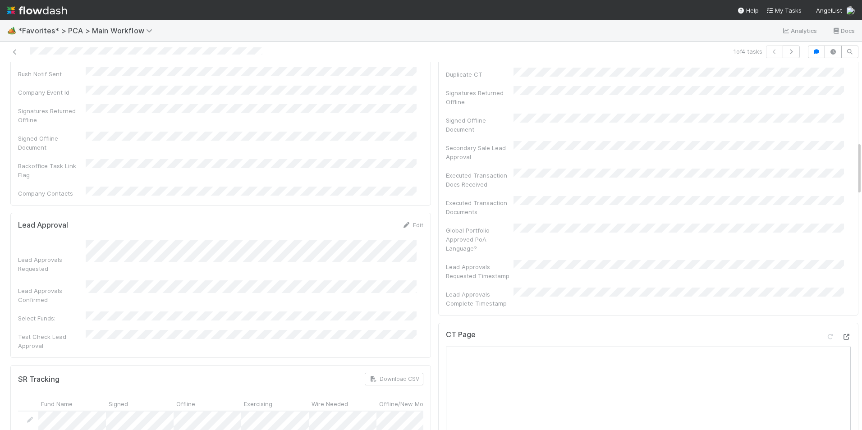
click at [841, 334] on icon at bounding box center [845, 337] width 9 height 6
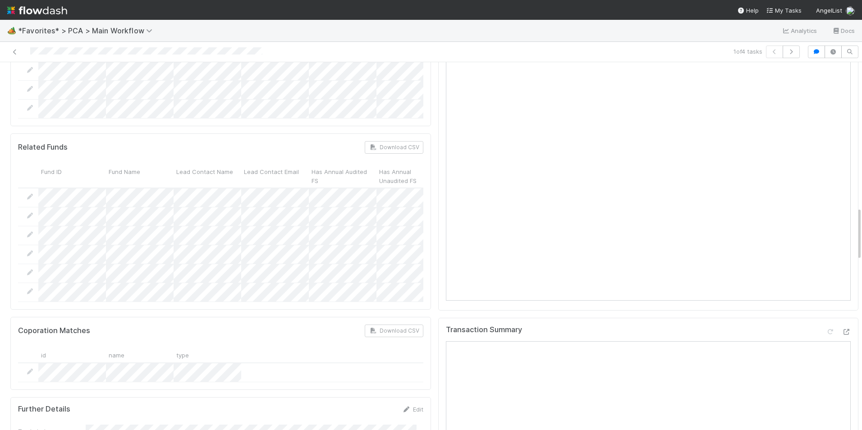
scroll to position [991, 0]
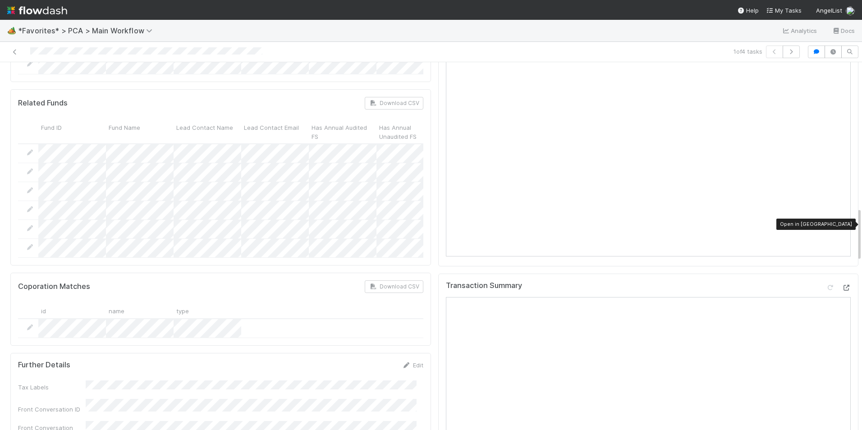
click at [841, 285] on icon at bounding box center [845, 288] width 9 height 6
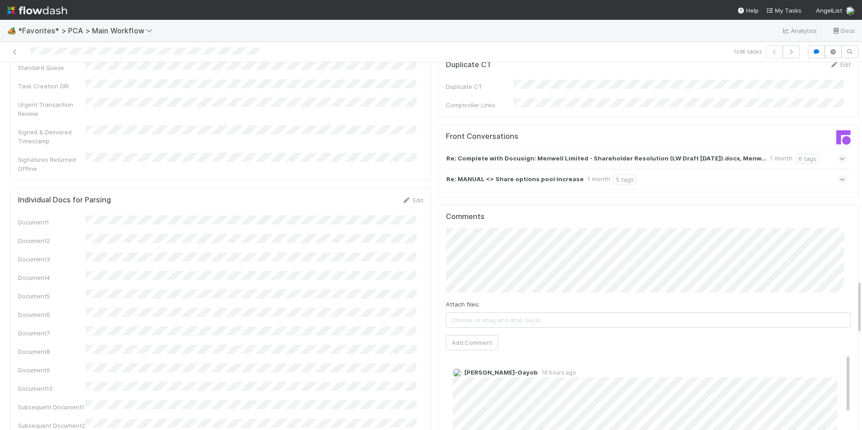
scroll to position [1487, 0]
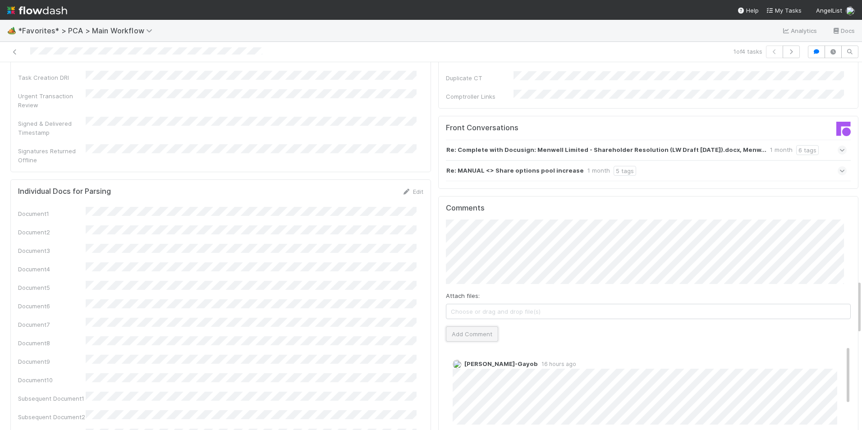
click at [457, 326] on button "Add Comment" at bounding box center [472, 333] width 52 height 15
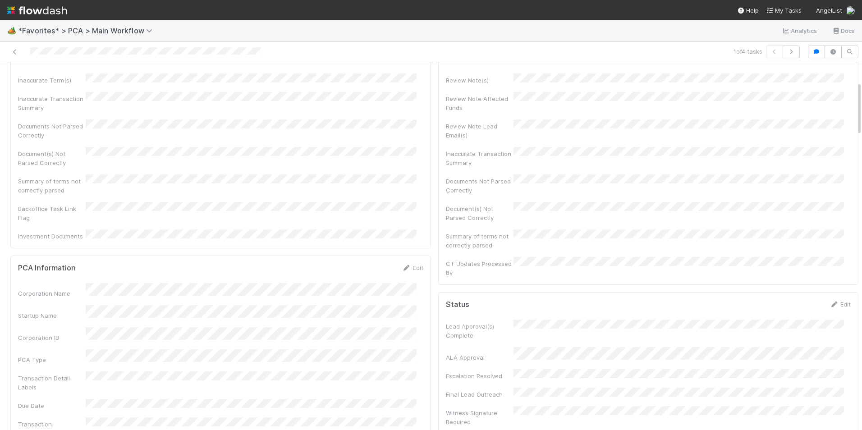
scroll to position [0, 0]
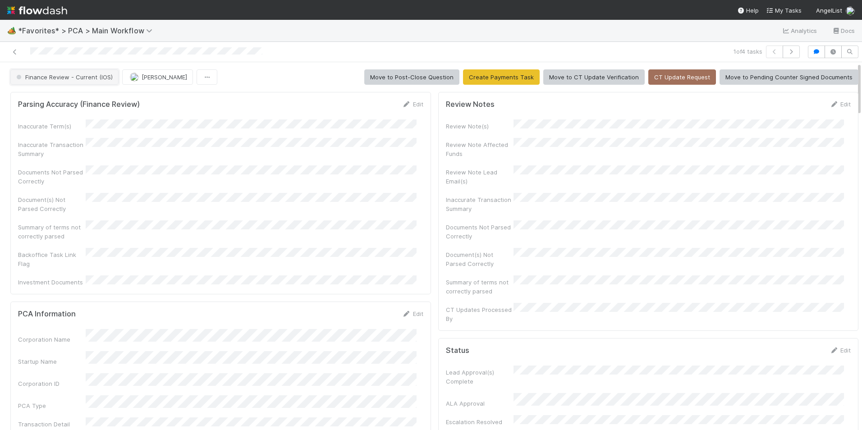
click at [81, 74] on span "Finance Review - Current (IOS)" at bounding box center [63, 76] width 98 height 7
click at [80, 129] on div "Completed" at bounding box center [70, 125] width 127 height 16
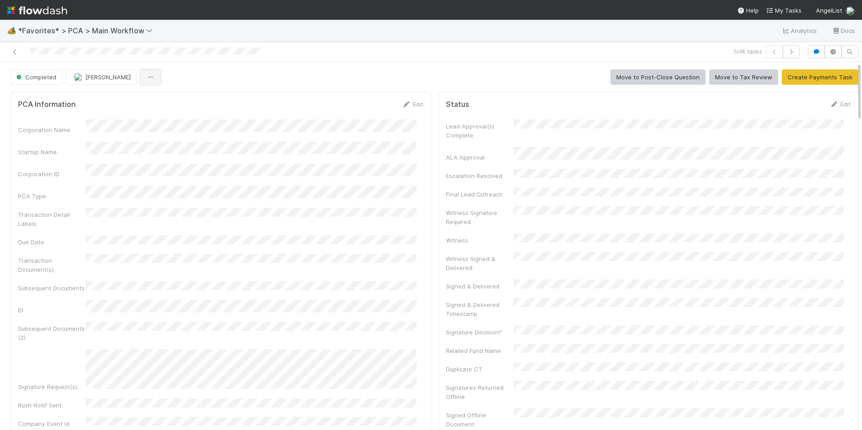
click at [140, 77] on button "button" at bounding box center [150, 76] width 21 height 15
click at [96, 79] on div "Duplicate Delete" at bounding box center [431, 215] width 862 height 430
click at [78, 77] on img "button" at bounding box center [77, 77] width 9 height 9
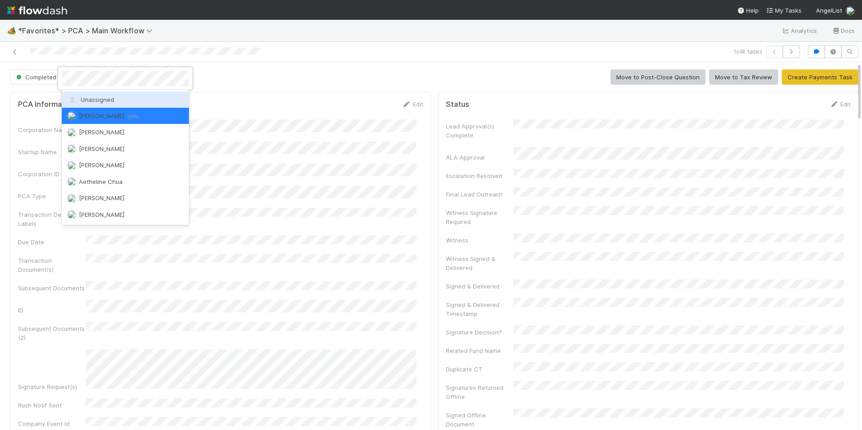
click at [84, 95] on div "Unassigned" at bounding box center [125, 99] width 127 height 16
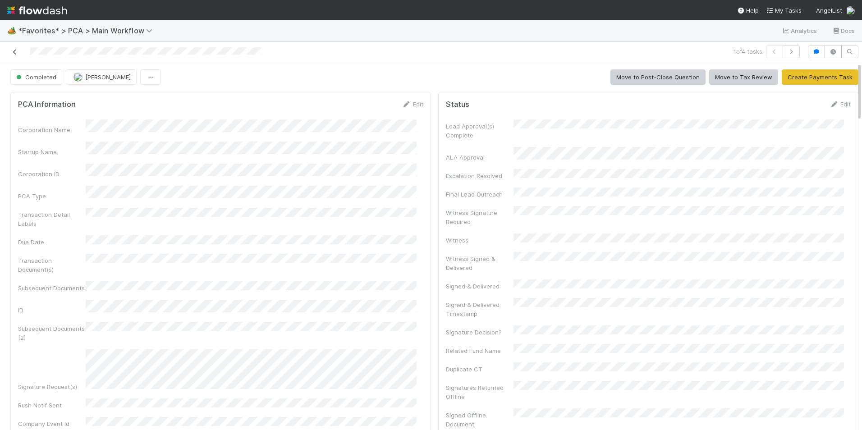
click at [14, 52] on icon at bounding box center [14, 52] width 9 height 6
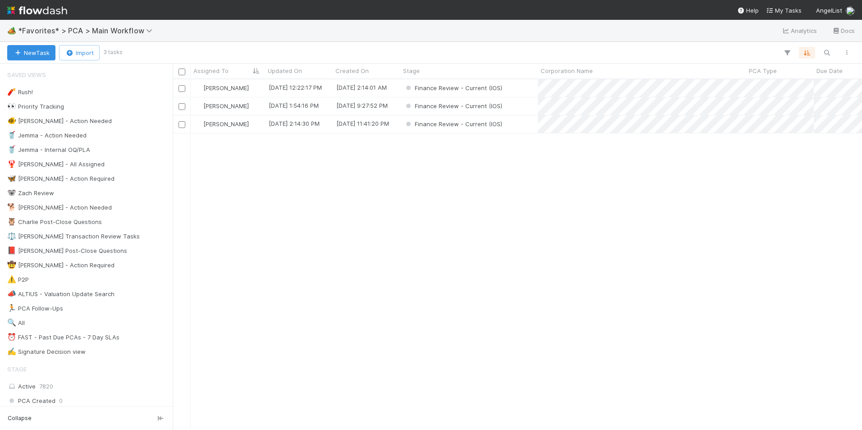
scroll to position [344, 682]
click at [521, 92] on div "Finance Review - Current (IOS)" at bounding box center [468, 88] width 137 height 18
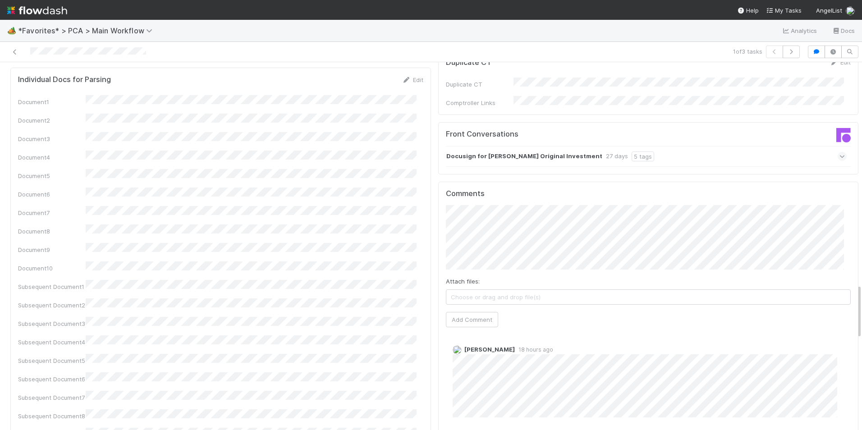
scroll to position [1487, 0]
click at [464, 313] on button "Add Comment" at bounding box center [472, 320] width 52 height 15
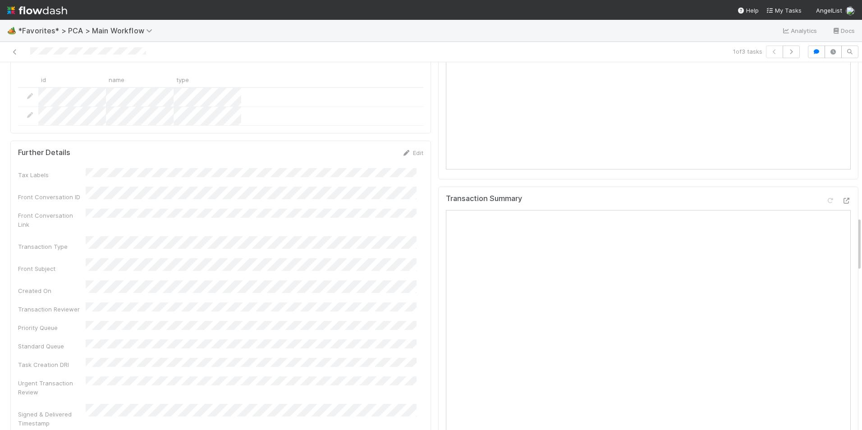
scroll to position [1036, 0]
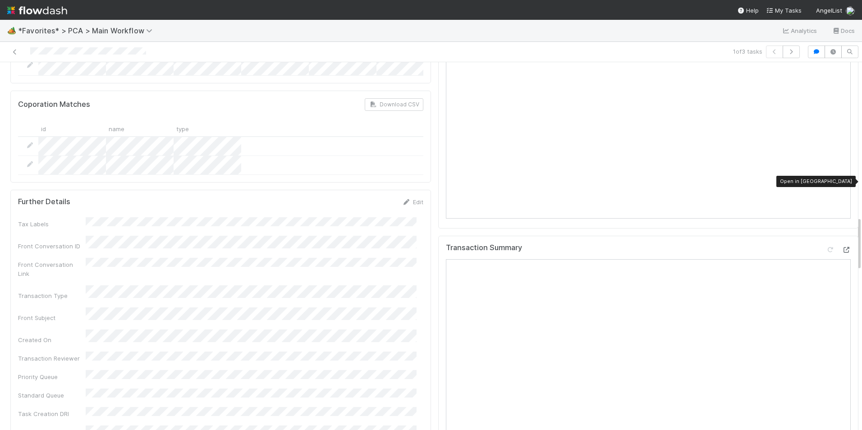
click at [841, 247] on icon at bounding box center [845, 250] width 9 height 6
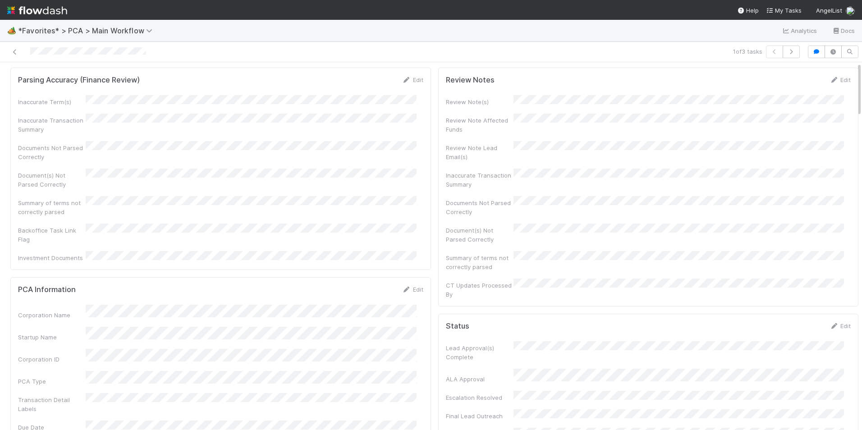
scroll to position [0, 0]
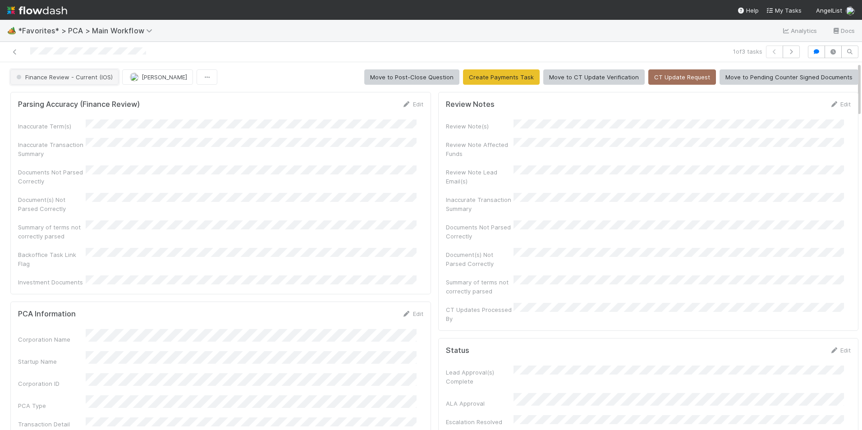
click at [78, 72] on button "Finance Review - Current (IOS)" at bounding box center [64, 76] width 108 height 15
click at [78, 124] on div "Completed" at bounding box center [70, 125] width 127 height 16
click at [137, 80] on span "[PERSON_NAME]" at bounding box center [158, 76] width 57 height 7
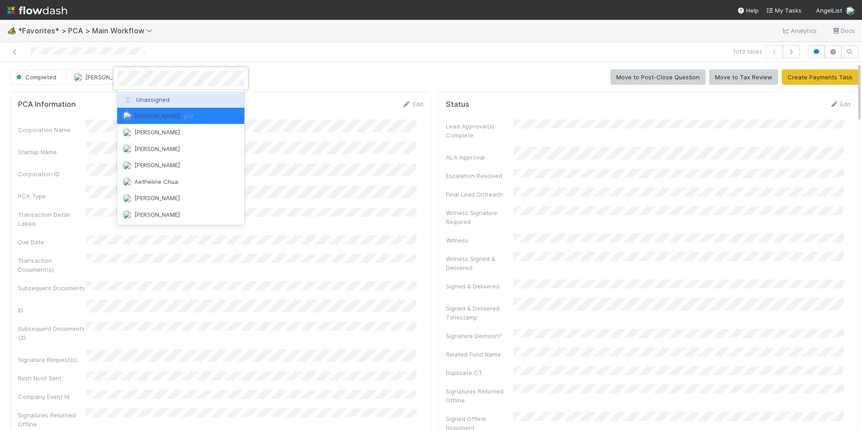
click at [147, 101] on span "Unassigned" at bounding box center [146, 99] width 47 height 7
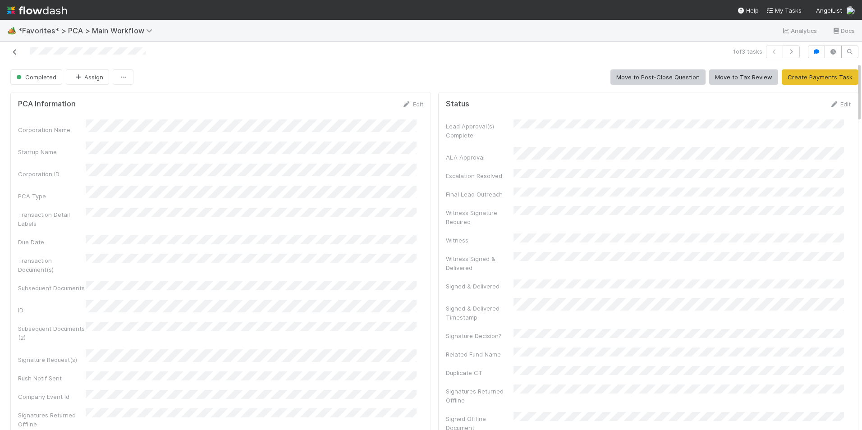
click at [13, 55] on link at bounding box center [14, 51] width 9 height 9
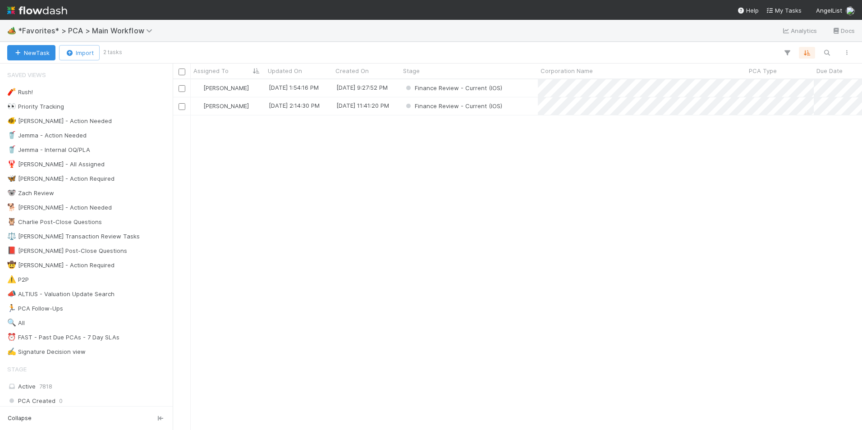
scroll to position [344, 682]
click at [250, 87] on div "[PERSON_NAME]" at bounding box center [228, 88] width 74 height 18
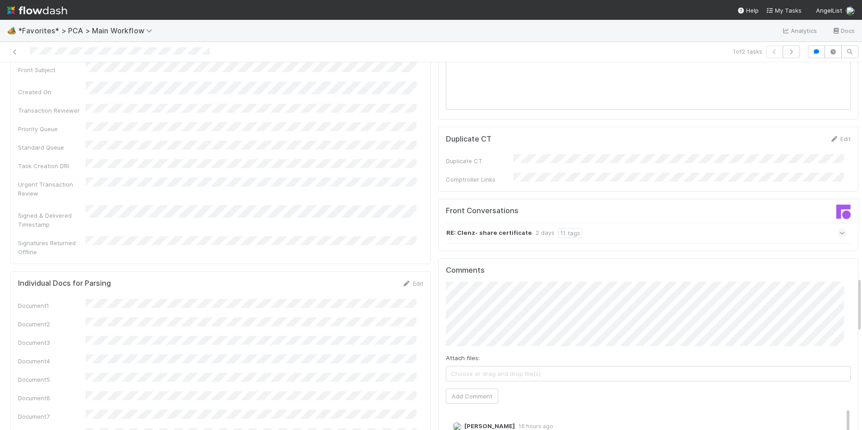
scroll to position [1397, 0]
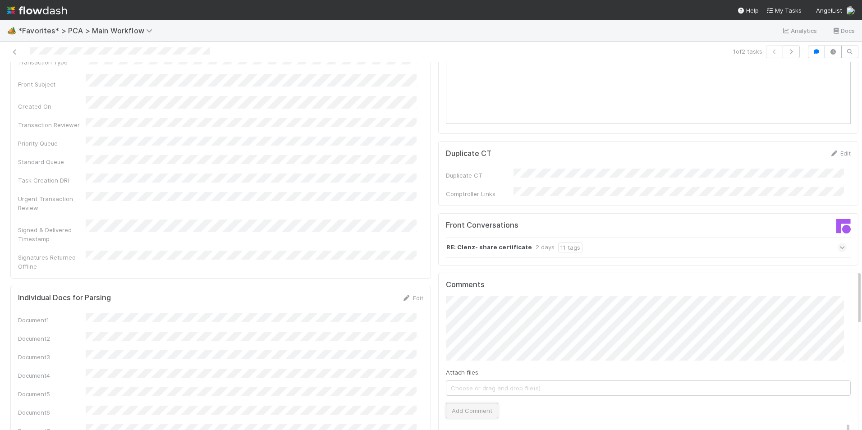
click at [473, 403] on button "Add Comment" at bounding box center [472, 410] width 52 height 15
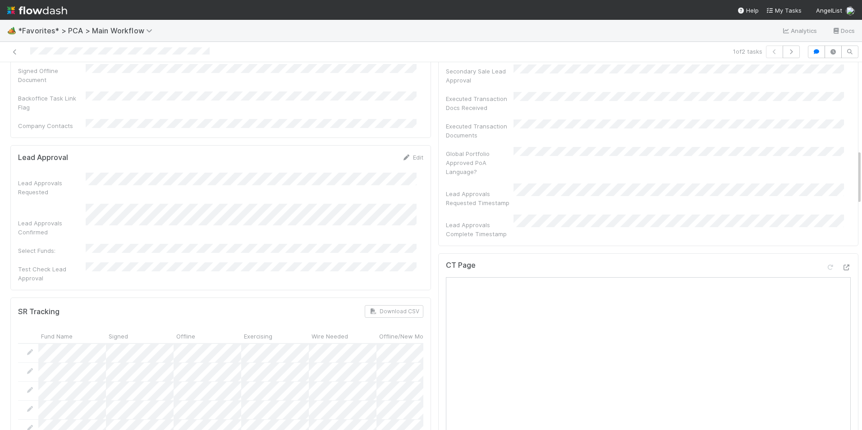
scroll to position [541, 0]
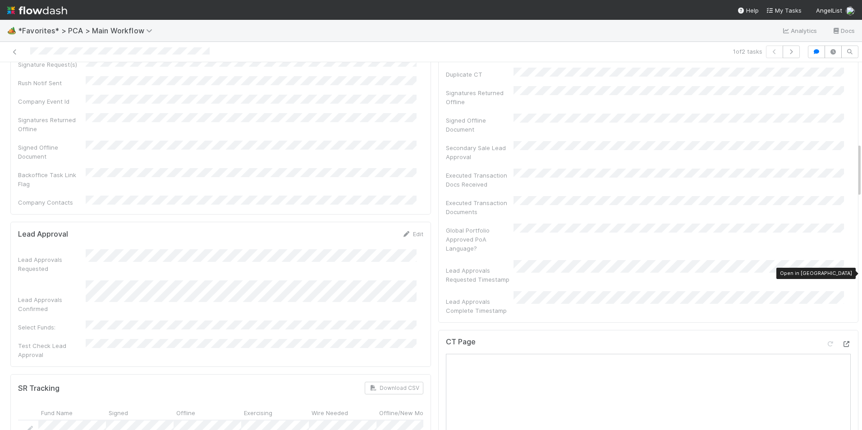
click at [841, 341] on icon at bounding box center [845, 344] width 9 height 6
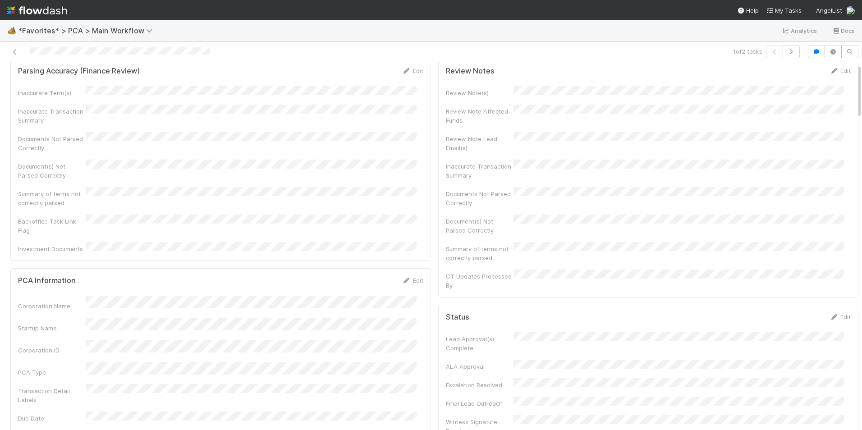
scroll to position [0, 0]
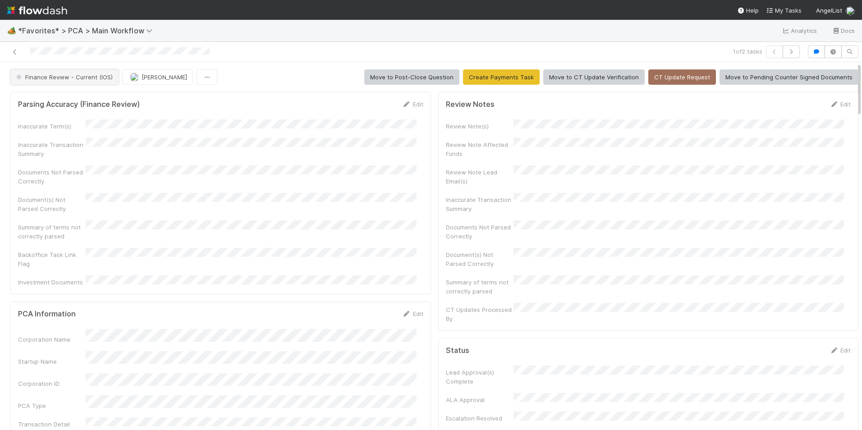
click at [75, 78] on span "Finance Review - Current (IOS)" at bounding box center [63, 76] width 98 height 7
click at [72, 122] on div "Completed" at bounding box center [70, 125] width 127 height 16
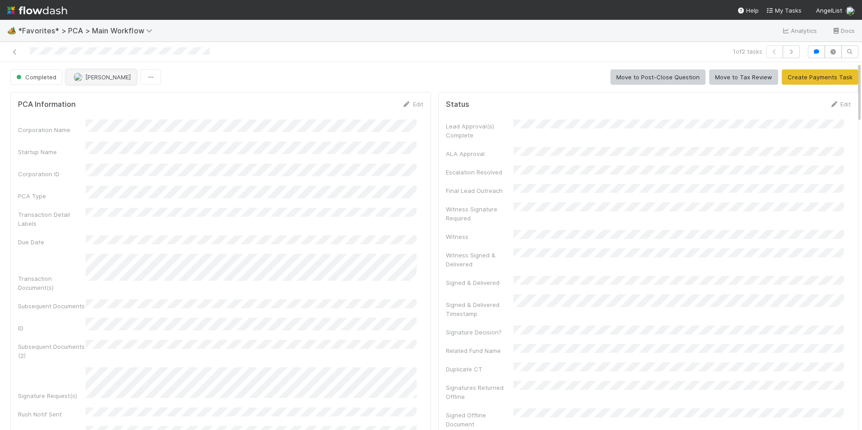
click at [100, 79] on span "[PERSON_NAME]" at bounding box center [108, 76] width 46 height 7
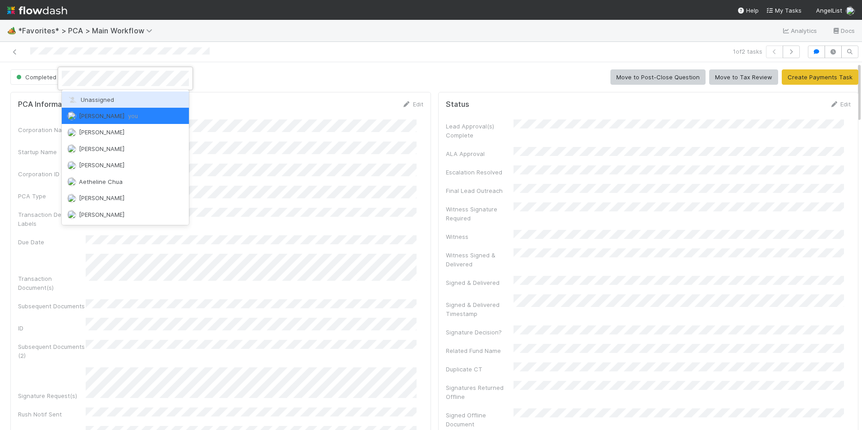
click at [109, 96] on span "Unassigned" at bounding box center [90, 99] width 47 height 7
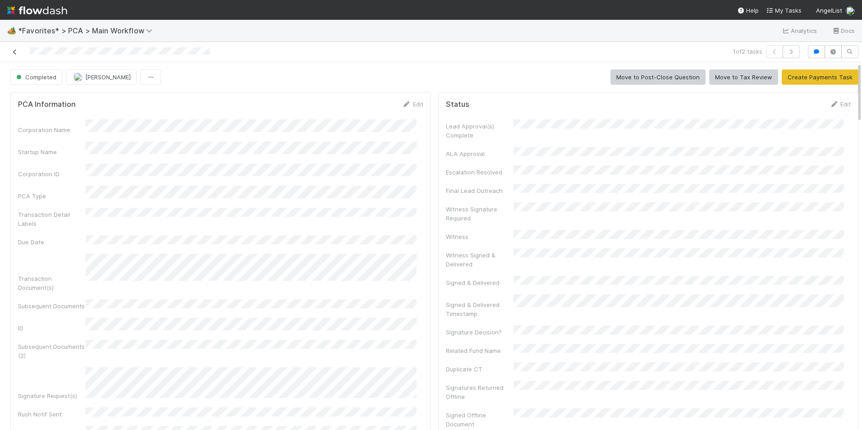
click at [14, 53] on icon at bounding box center [14, 52] width 9 height 6
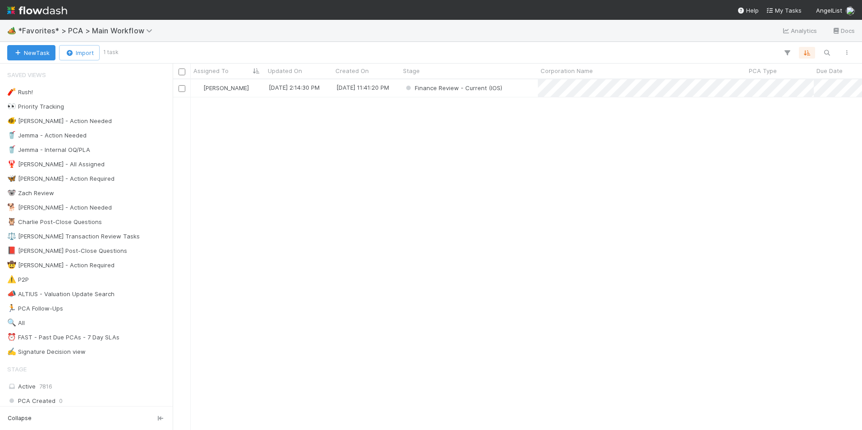
scroll to position [344, 682]
click at [527, 90] on div "Finance Review - Current (IOS)" at bounding box center [468, 88] width 137 height 18
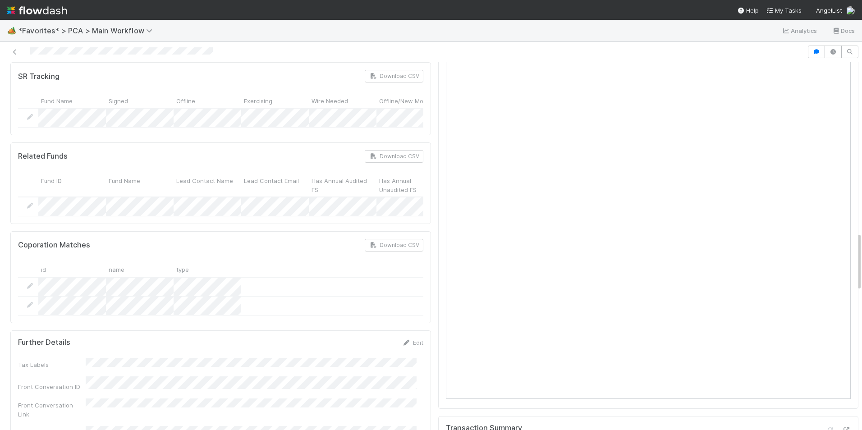
scroll to position [1081, 0]
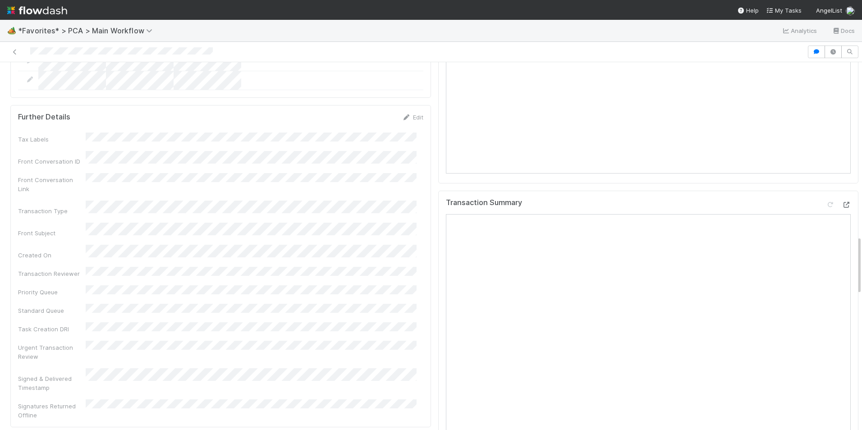
click at [841, 202] on icon at bounding box center [845, 205] width 9 height 6
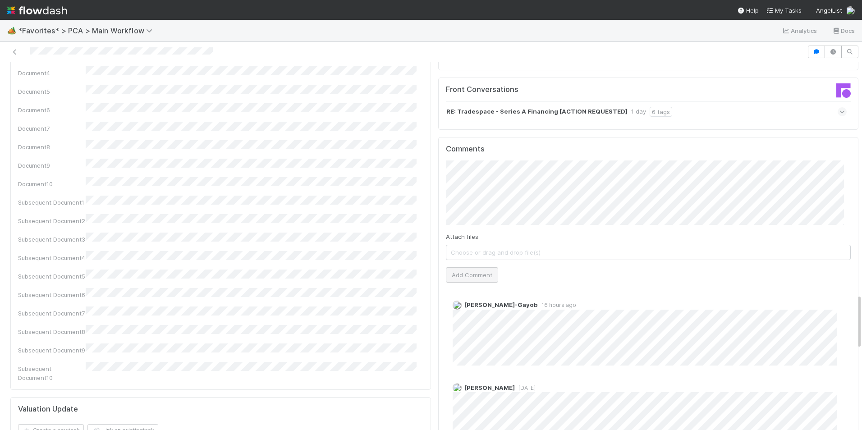
scroll to position [1532, 0]
click at [456, 268] on button "Add Comment" at bounding box center [472, 275] width 52 height 15
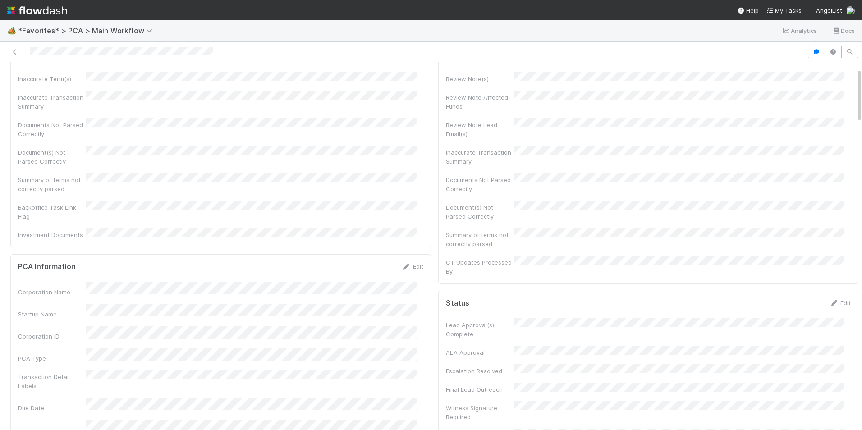
scroll to position [0, 0]
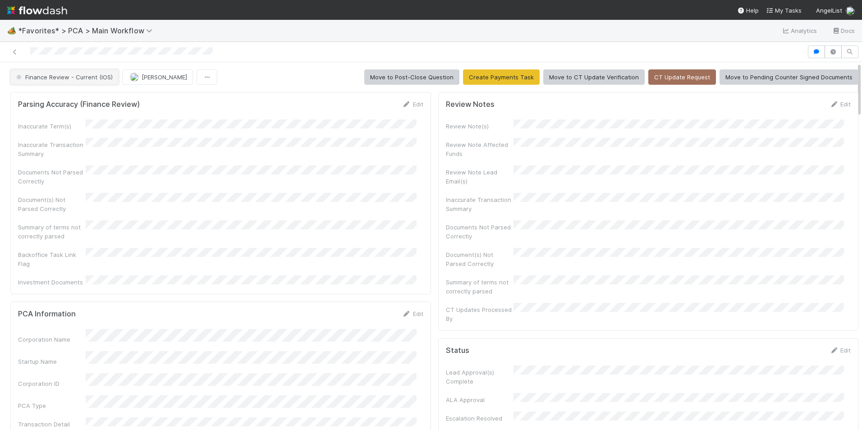
click at [86, 85] on button "Finance Review - Current (IOS)" at bounding box center [64, 76] width 108 height 15
click at [78, 119] on div "Completed" at bounding box center [70, 125] width 127 height 16
click at [138, 81] on button "[PERSON_NAME]" at bounding box center [157, 76] width 71 height 15
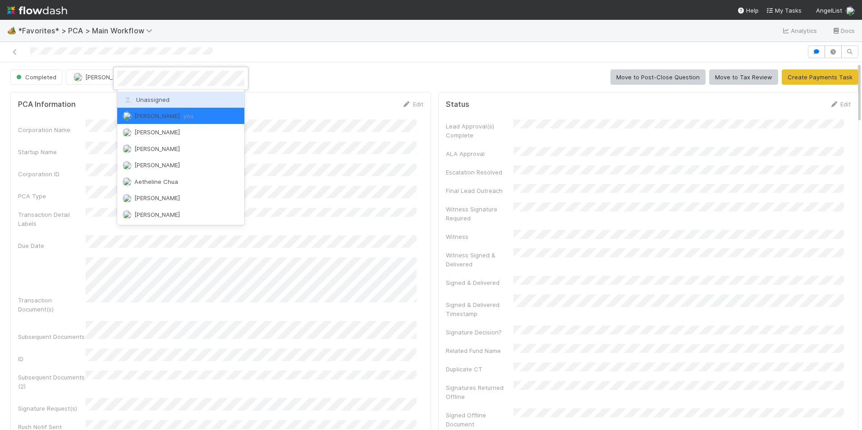
click at [141, 93] on div "Unassigned" at bounding box center [180, 99] width 127 height 16
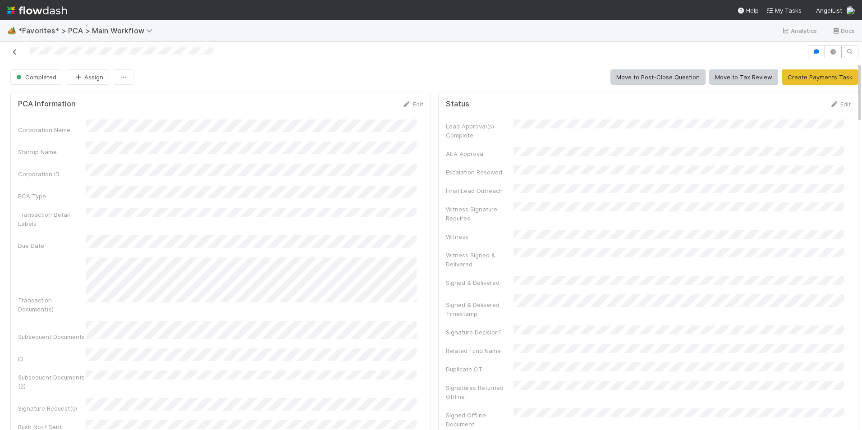
click at [15, 52] on icon at bounding box center [14, 52] width 9 height 6
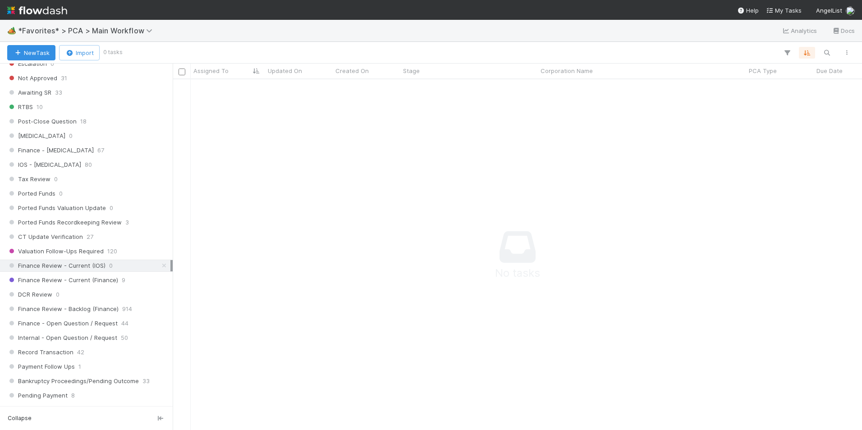
scroll to position [541, 0]
click at [104, 278] on span "Finance Review - Current (Finance)" at bounding box center [62, 278] width 111 height 11
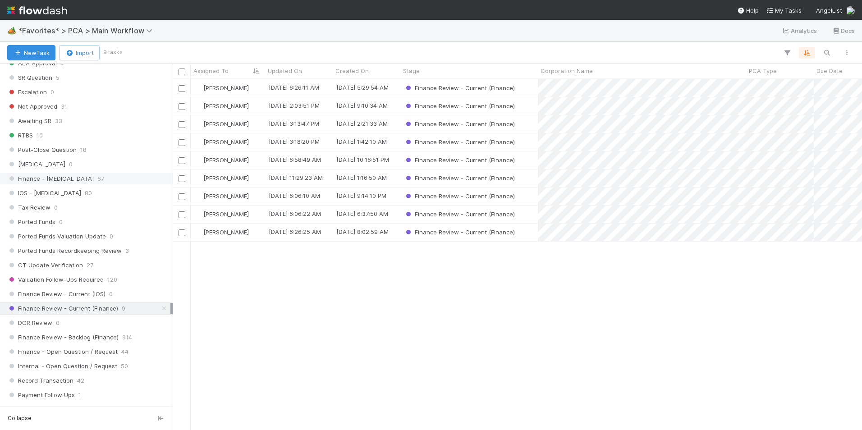
scroll to position [541, 0]
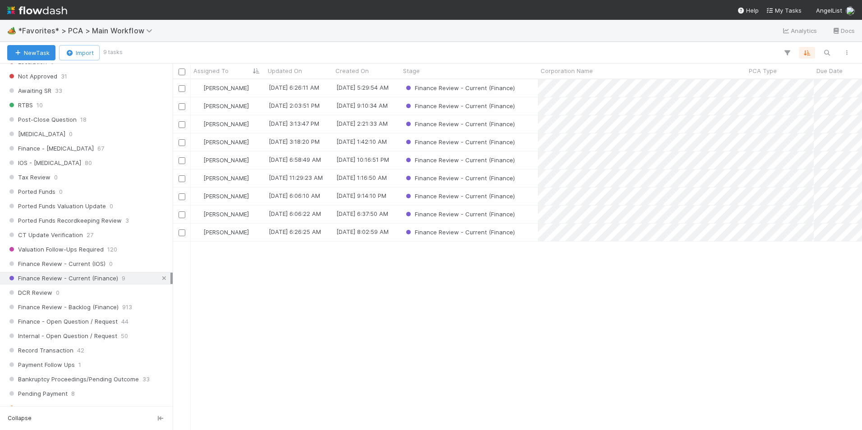
click at [160, 278] on icon at bounding box center [164, 278] width 9 height 6
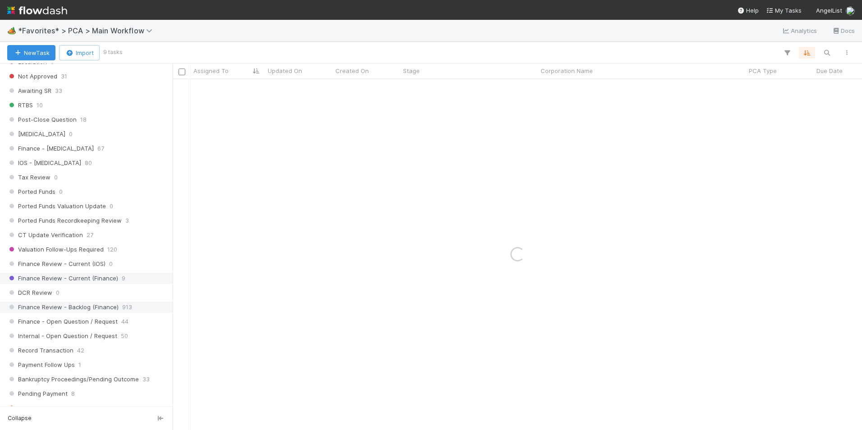
click at [124, 309] on span "913" at bounding box center [127, 306] width 10 height 11
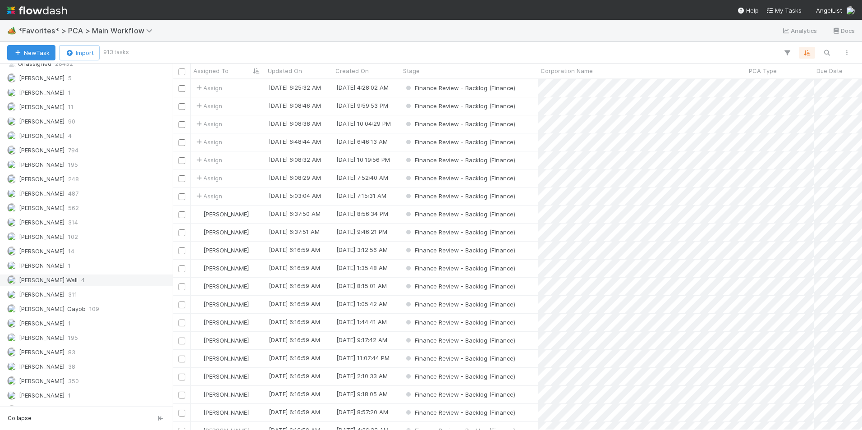
scroll to position [1172, 0]
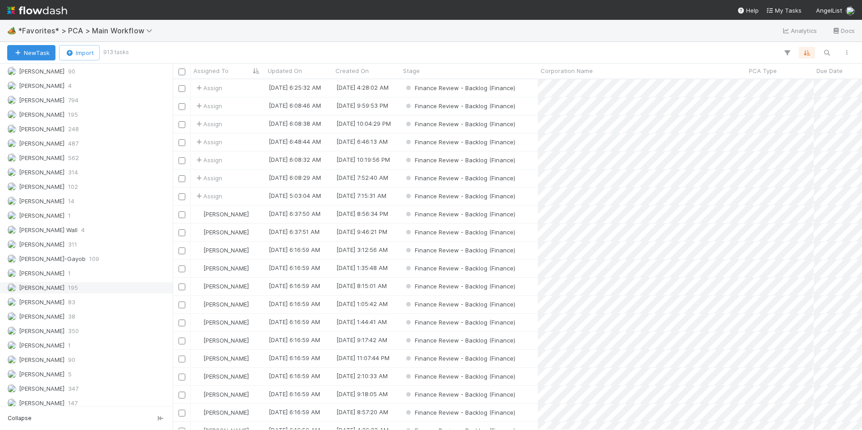
click at [82, 292] on div "Marenz Trajano 195" at bounding box center [88, 287] width 163 height 11
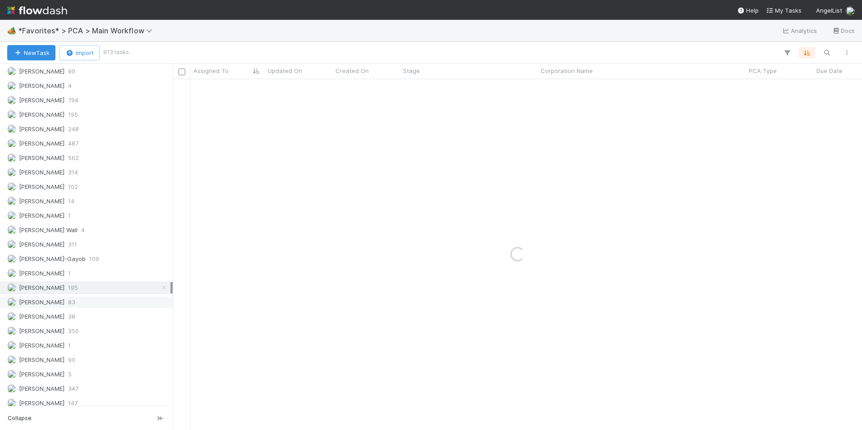
click at [81, 297] on div "Marlon 83" at bounding box center [88, 301] width 163 height 11
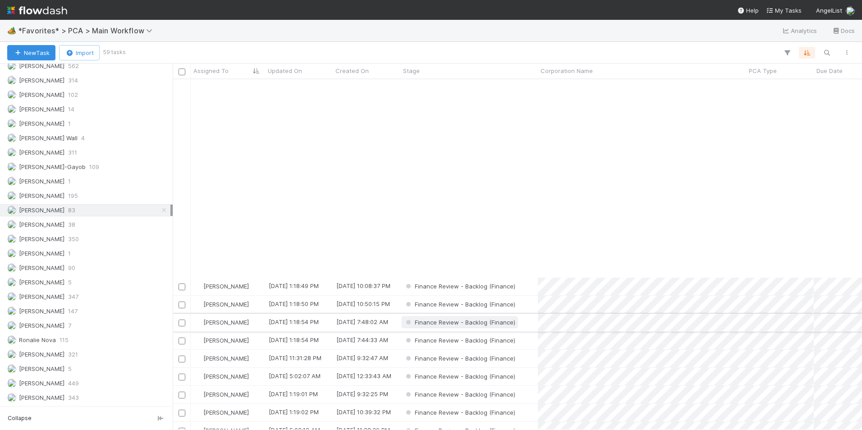
scroll to position [225, 0]
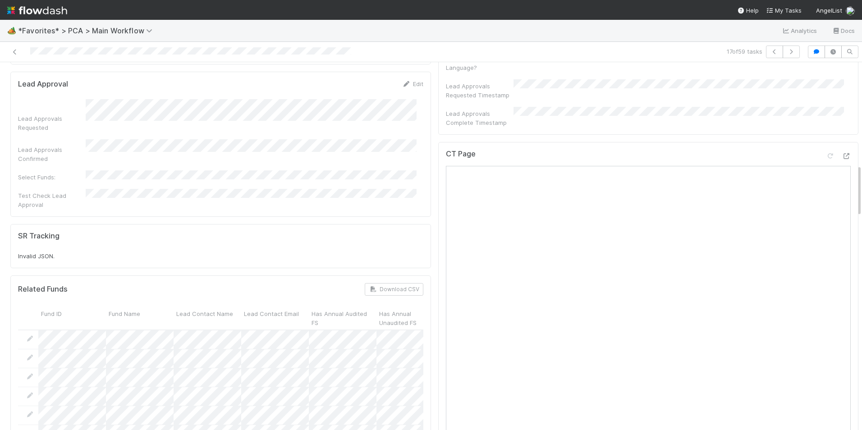
scroll to position [676, 0]
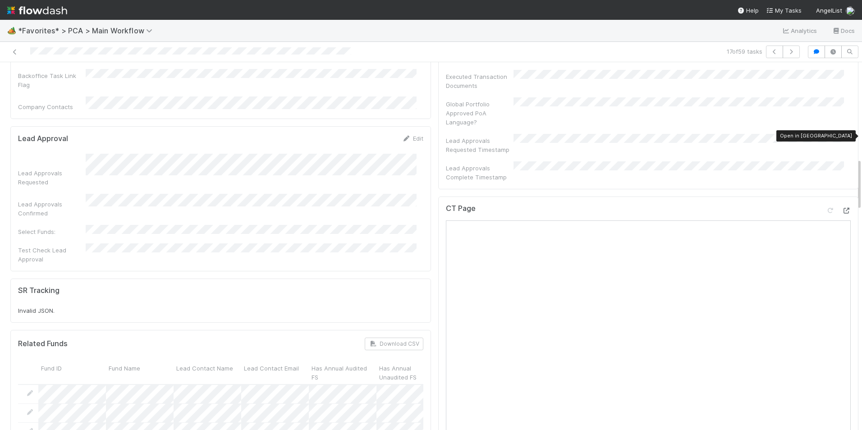
click at [841, 208] on icon at bounding box center [845, 211] width 9 height 6
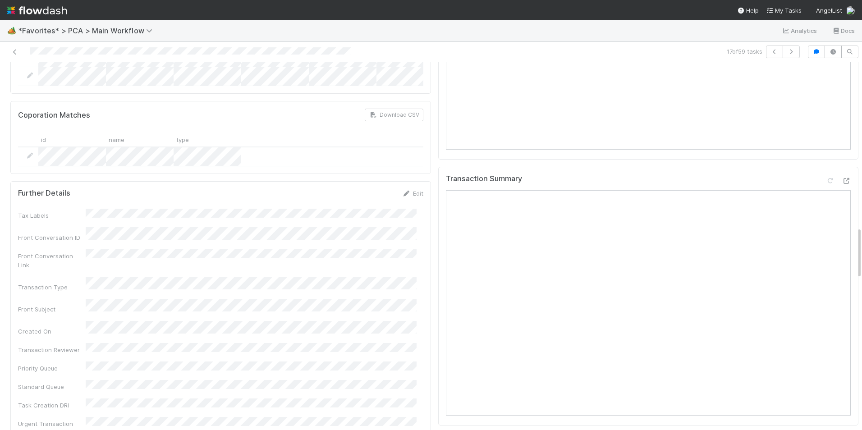
scroll to position [991, 0]
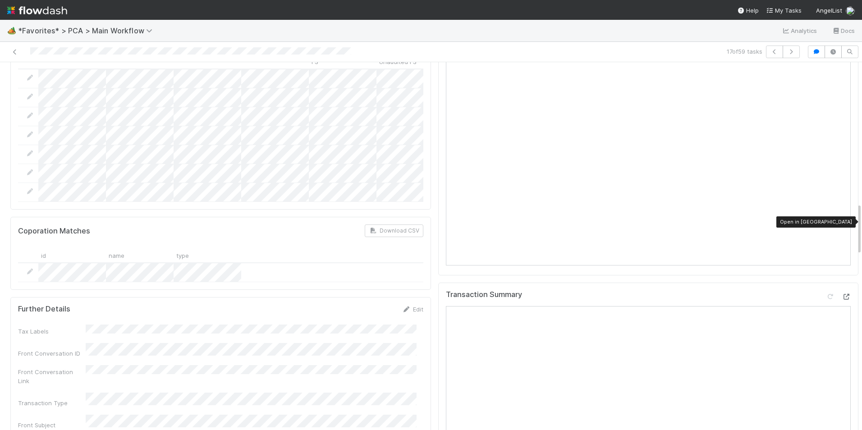
click at [841, 294] on icon at bounding box center [845, 297] width 9 height 6
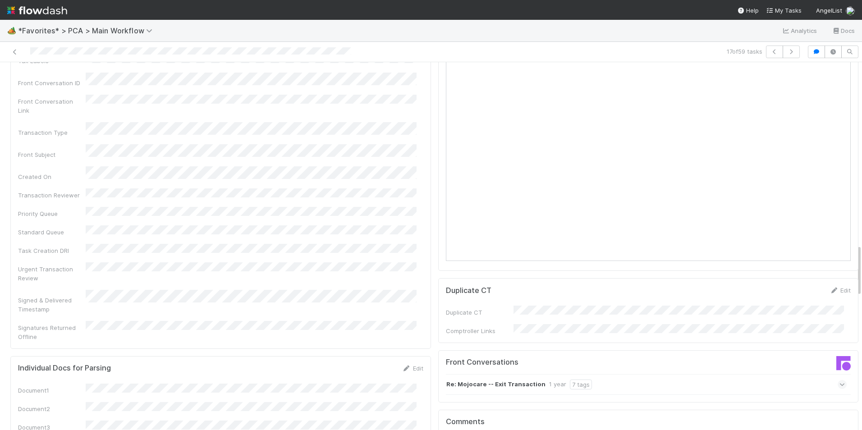
scroll to position [1487, 0]
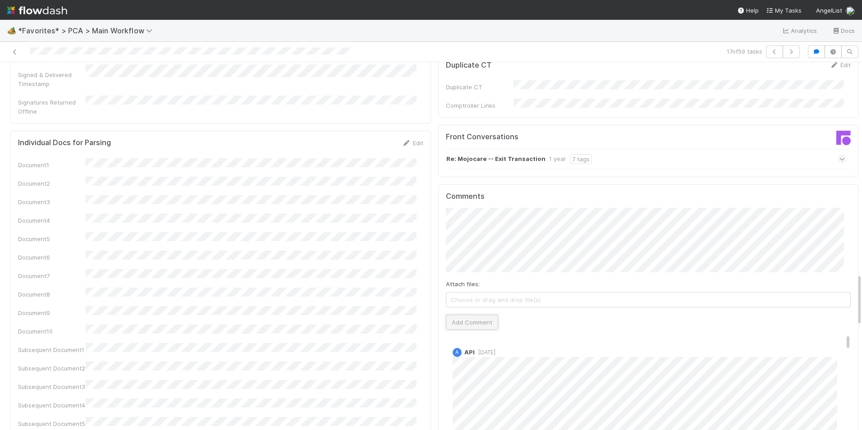
click at [459, 315] on button "Add Comment" at bounding box center [472, 322] width 52 height 15
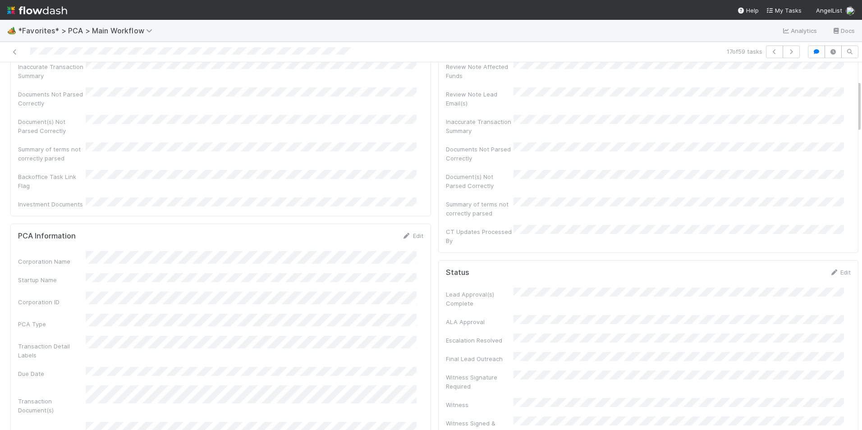
scroll to position [0, 0]
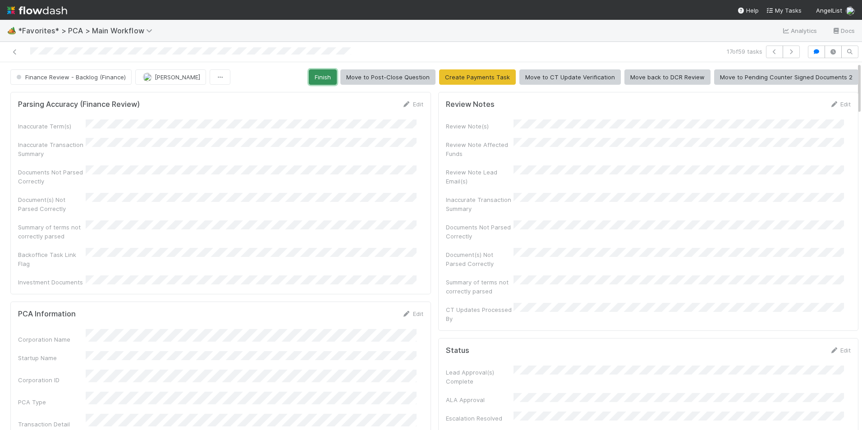
click at [321, 80] on button "Finish" at bounding box center [323, 76] width 28 height 15
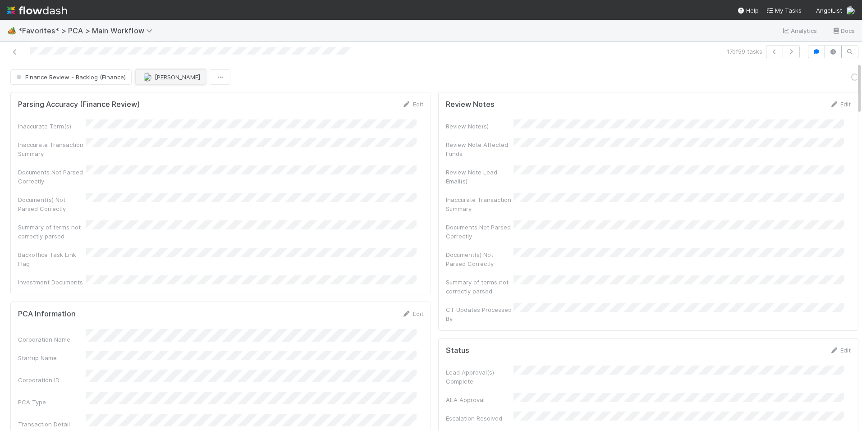
click at [165, 79] on span "[PERSON_NAME]" at bounding box center [178, 76] width 46 height 7
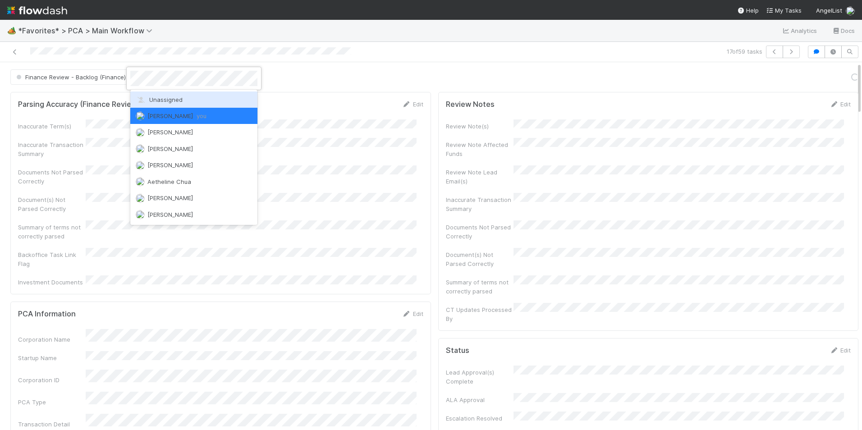
click at [183, 103] on div "Unassigned" at bounding box center [193, 99] width 127 height 16
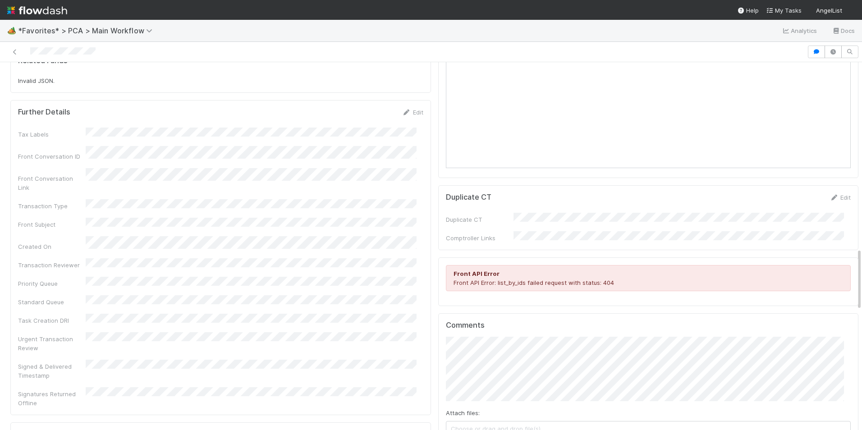
scroll to position [1217, 0]
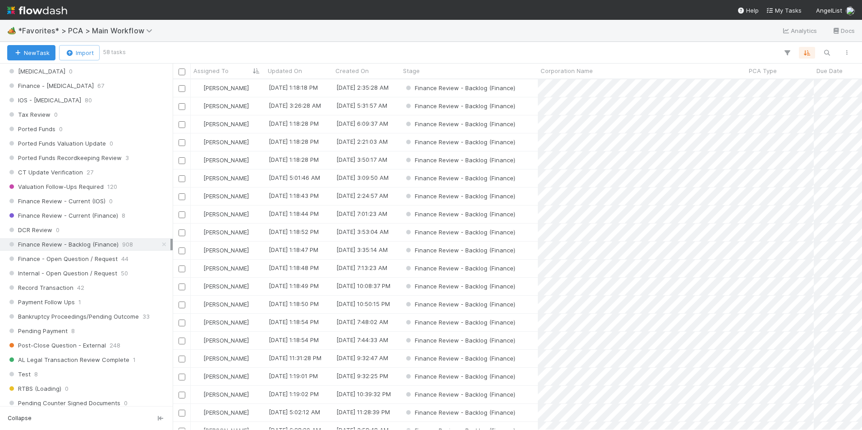
scroll to position [631, 0]
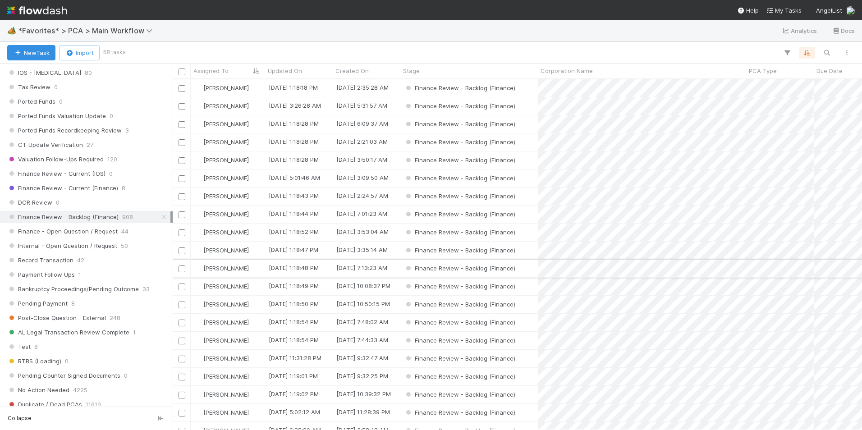
click at [527, 265] on div "Finance Review - Backlog (Finance)" at bounding box center [468, 269] width 137 height 18
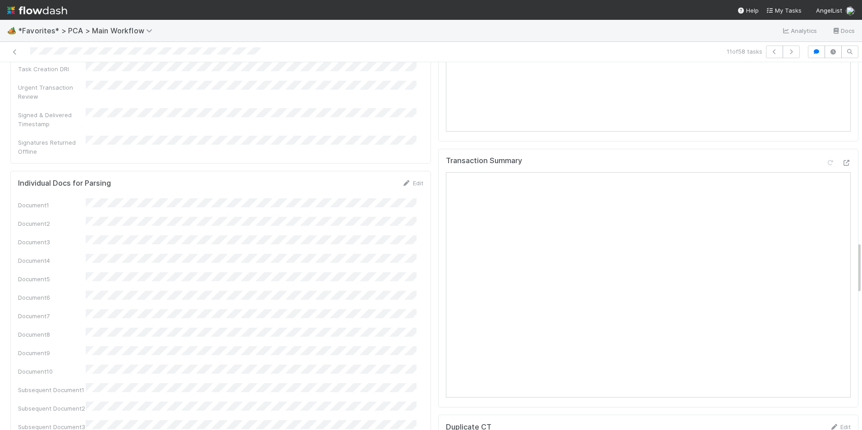
scroll to position [1081, 0]
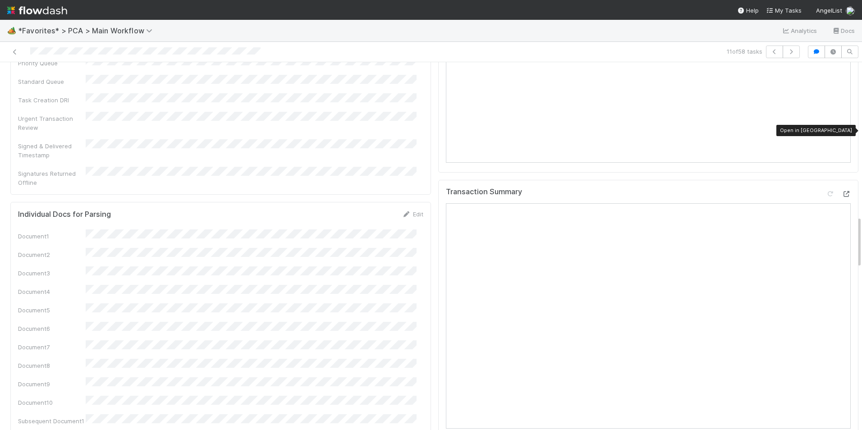
click at [841, 191] on icon at bounding box center [845, 194] width 9 height 6
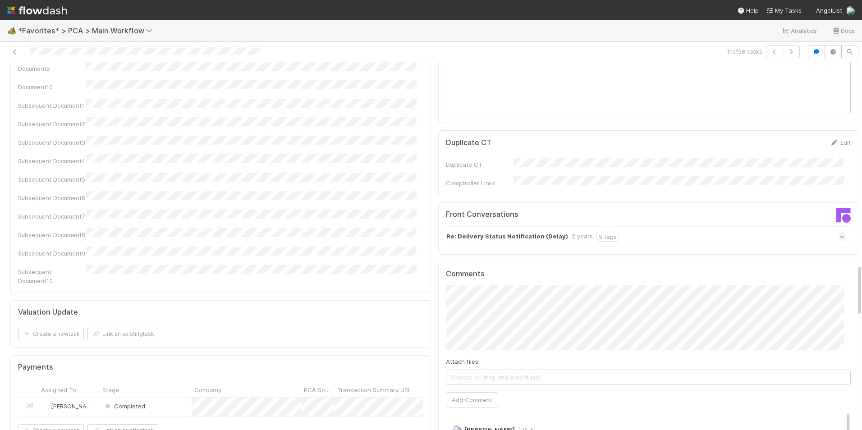
scroll to position [1532, 0]
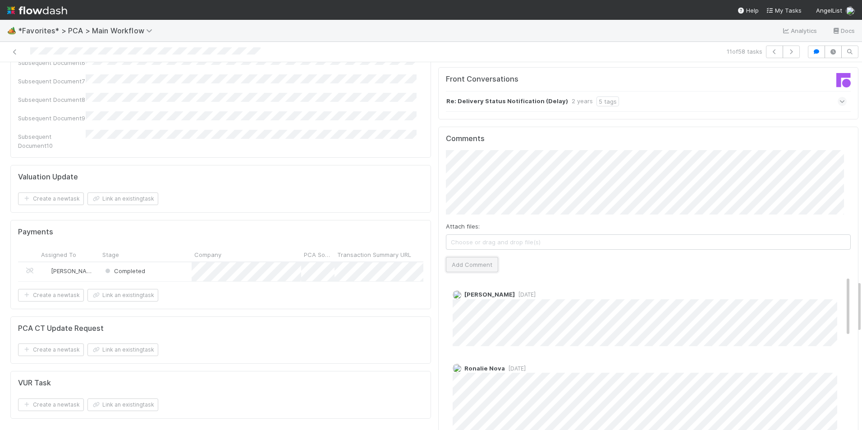
click at [458, 257] on button "Add Comment" at bounding box center [472, 264] width 52 height 15
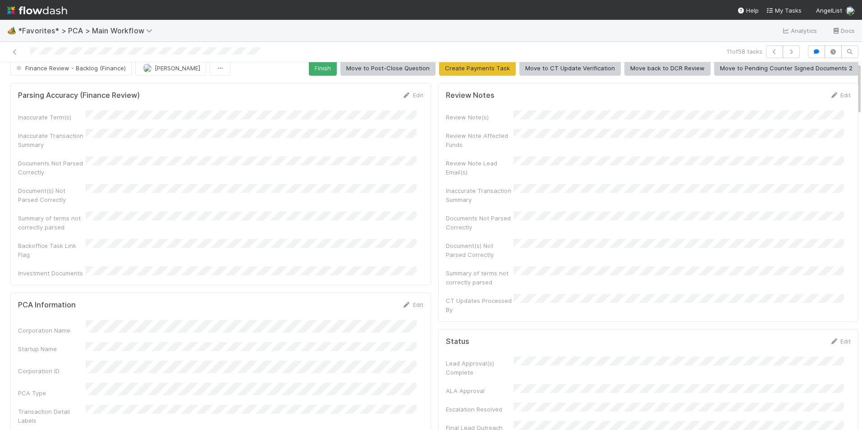
scroll to position [0, 0]
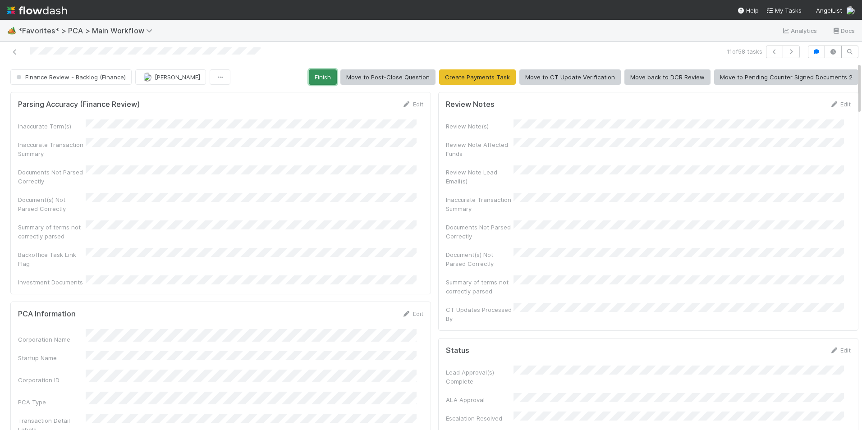
click at [319, 75] on button "Finish" at bounding box center [323, 76] width 28 height 15
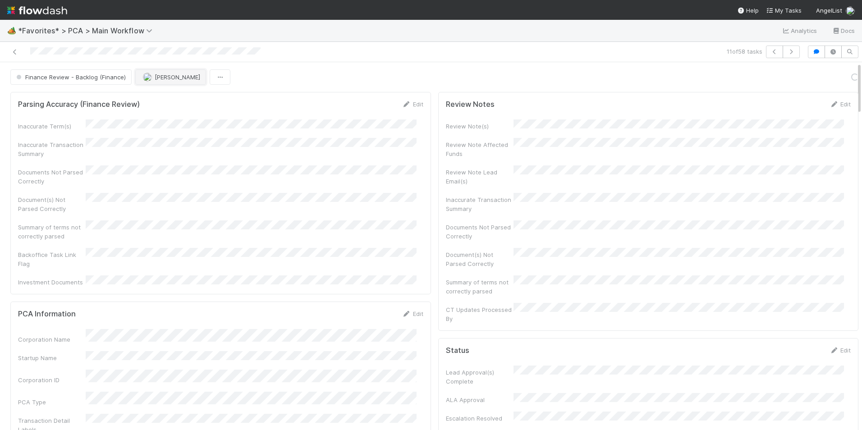
click at [150, 74] on span "button" at bounding box center [147, 76] width 9 height 7
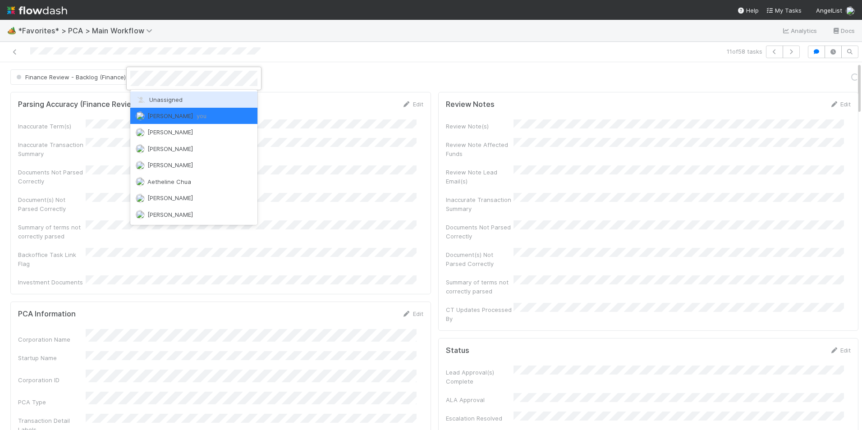
click at [159, 101] on span "Unassigned" at bounding box center [159, 99] width 47 height 7
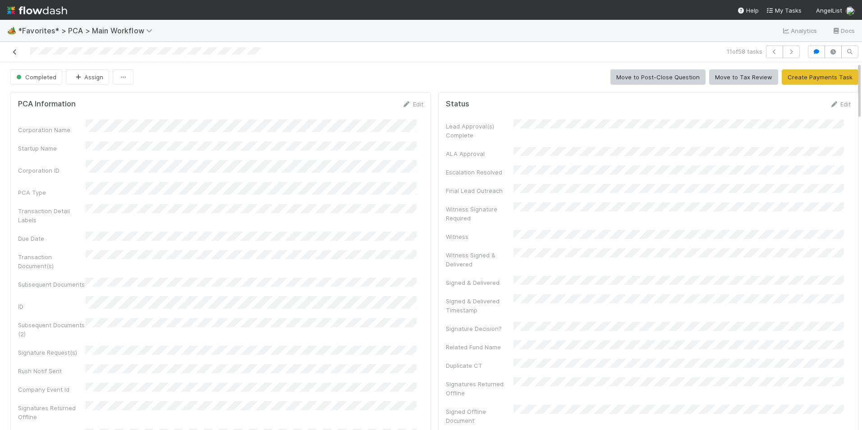
click at [17, 55] on link at bounding box center [14, 51] width 9 height 9
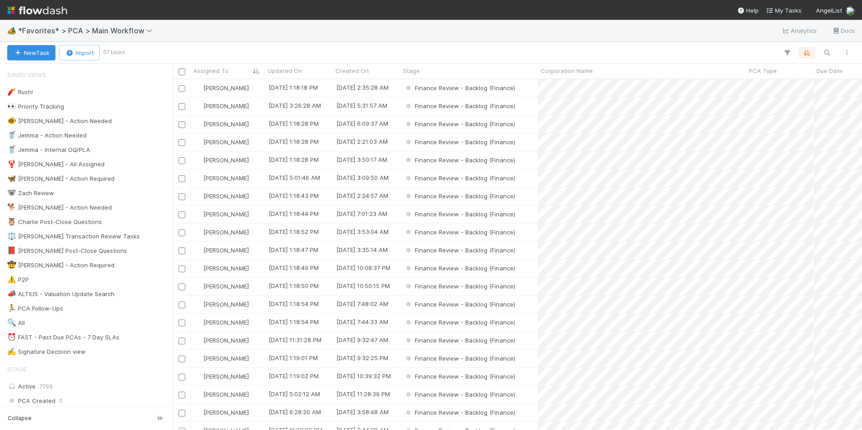
scroll to position [344, 682]
click at [535, 330] on div "Marlon 1/29/25, 3:26:28 AM 10/10/23, 5:31:57 AM Finance Review - Backlog (Finan…" at bounding box center [517, 254] width 689 height 350
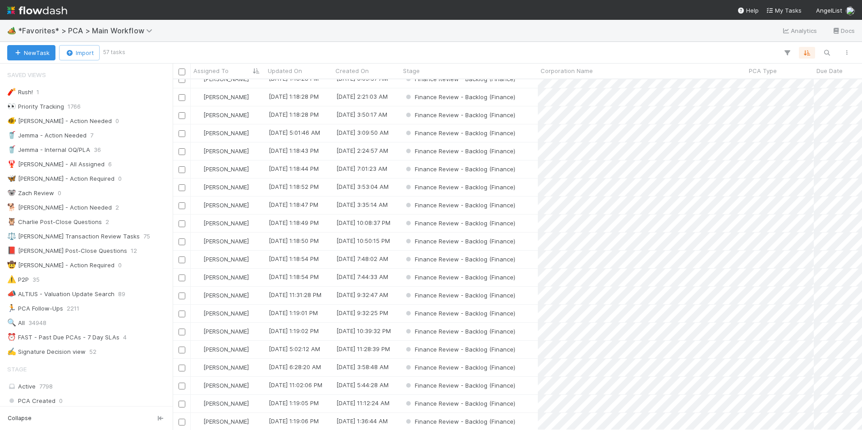
click at [534, 331] on div "Finance Review - Backlog (Finance)" at bounding box center [468, 332] width 137 height 18
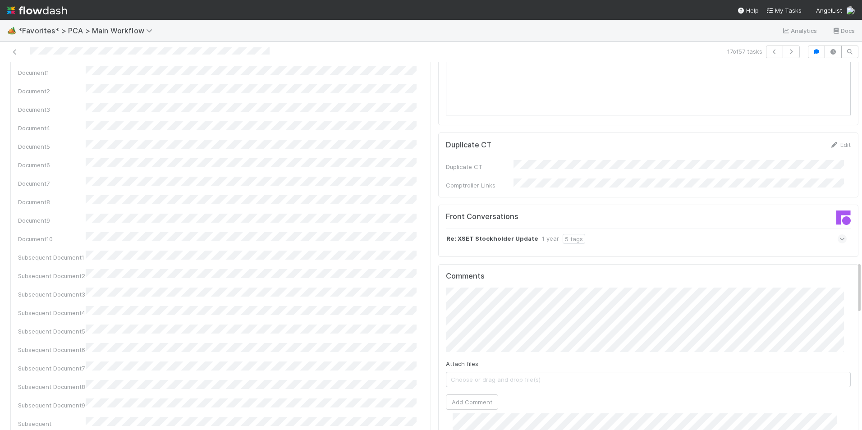
scroll to position [1397, 0]
click at [16, 48] on link at bounding box center [14, 51] width 9 height 9
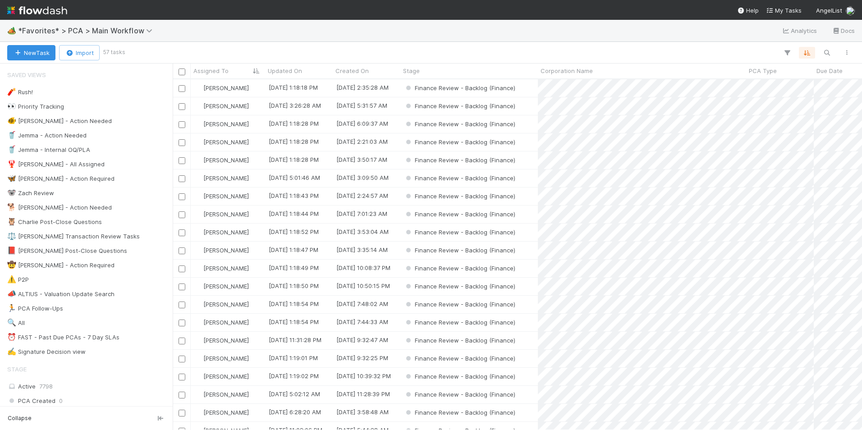
scroll to position [344, 682]
click at [531, 302] on div "Finance Review - Backlog (Finance)" at bounding box center [468, 305] width 137 height 18
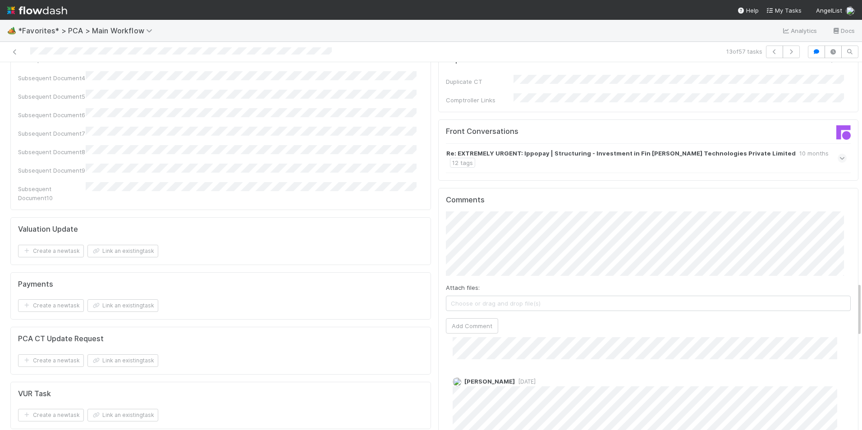
scroll to position [1487, 0]
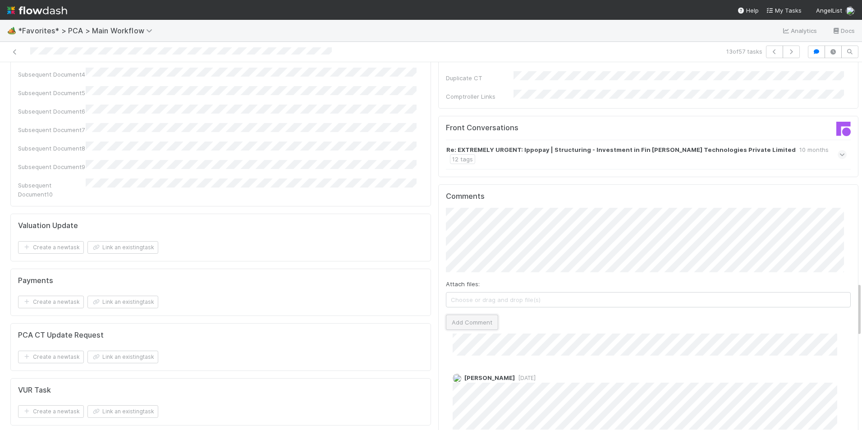
click at [476, 315] on button "Add Comment" at bounding box center [472, 322] width 52 height 15
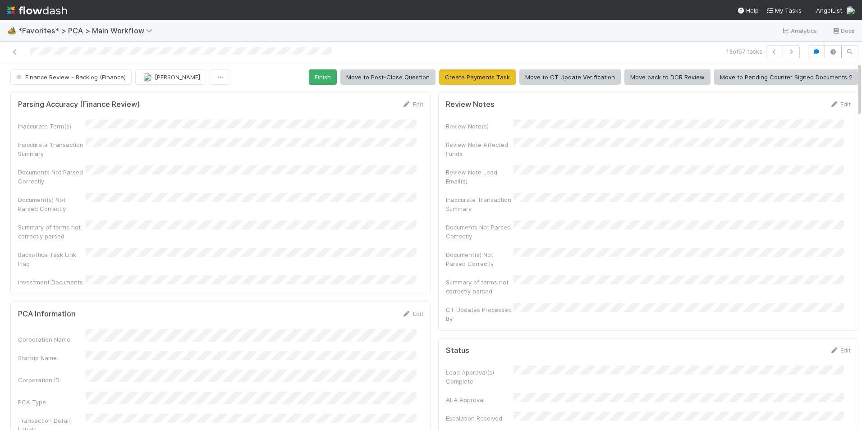
scroll to position [763, 0]
click at [315, 78] on button "Finish" at bounding box center [323, 76] width 28 height 15
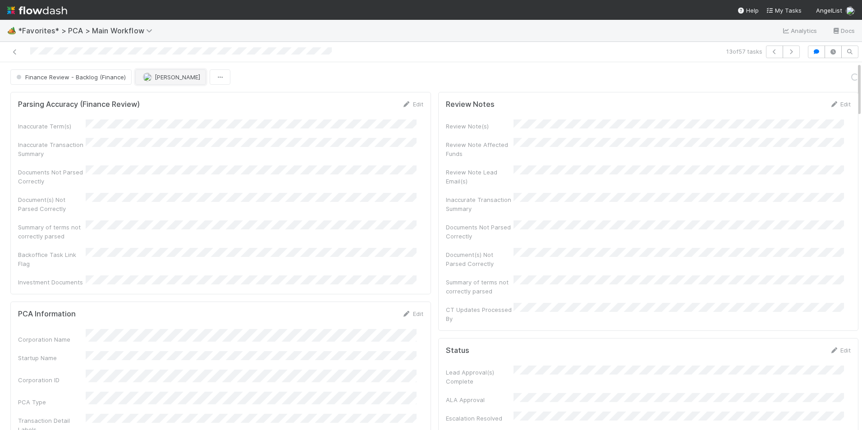
click at [155, 74] on span "[PERSON_NAME]" at bounding box center [178, 76] width 46 height 7
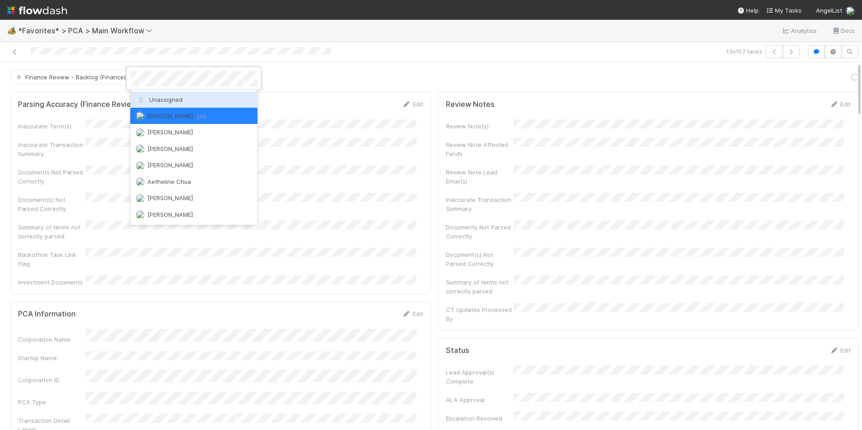
click at [168, 100] on span "Unassigned" at bounding box center [159, 99] width 47 height 7
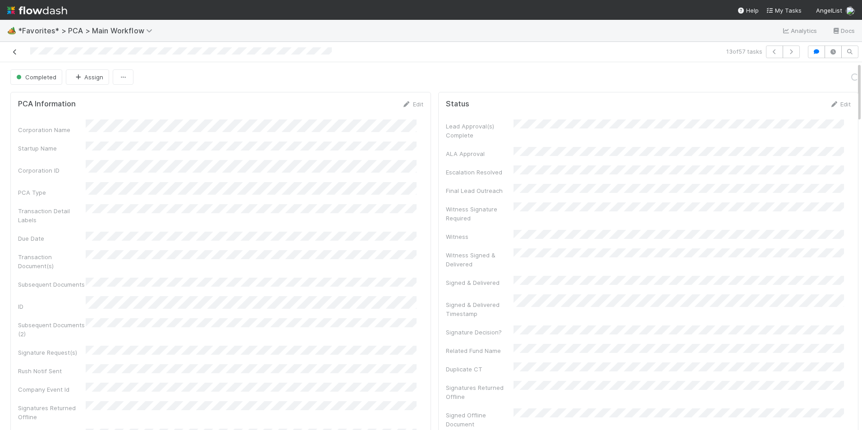
click at [14, 54] on icon at bounding box center [14, 52] width 9 height 6
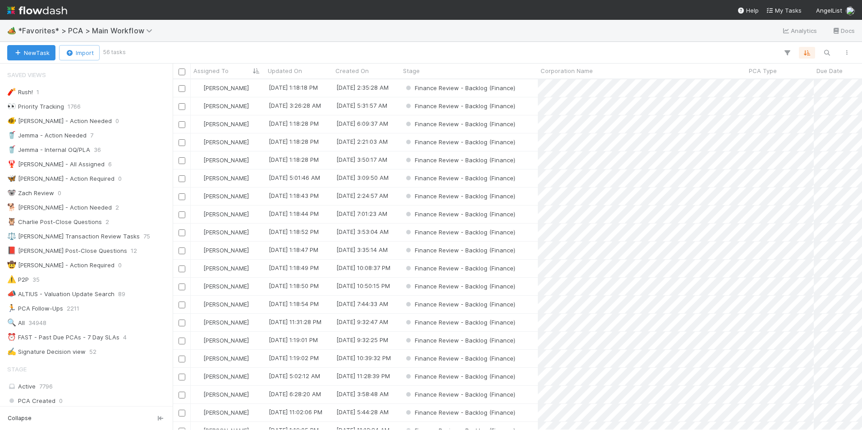
scroll to position [7, 7]
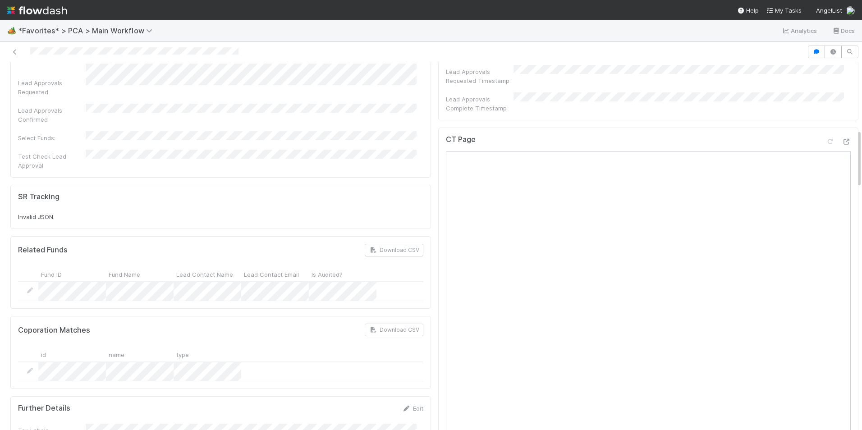
scroll to position [406, 0]
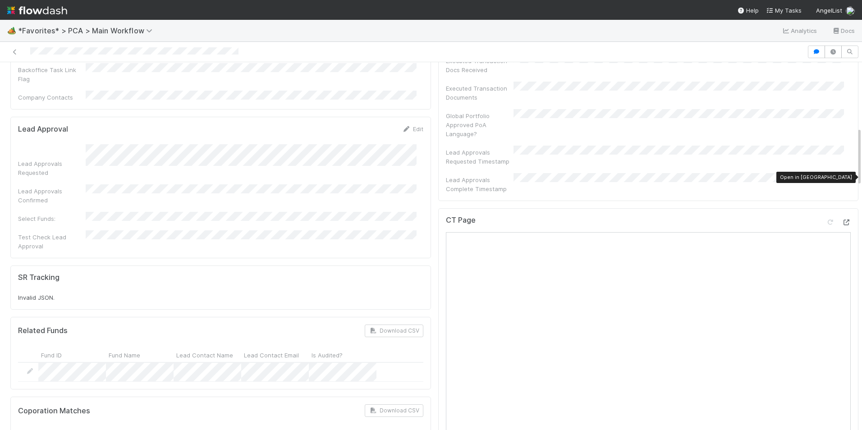
click at [841, 219] on icon at bounding box center [845, 222] width 9 height 6
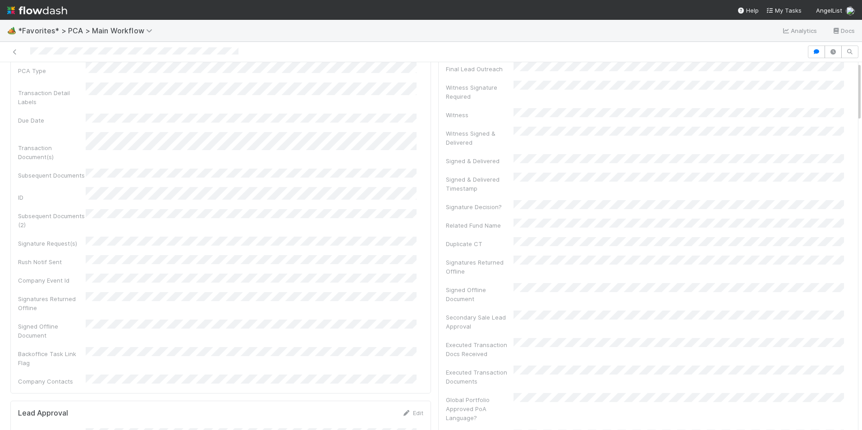
scroll to position [0, 0]
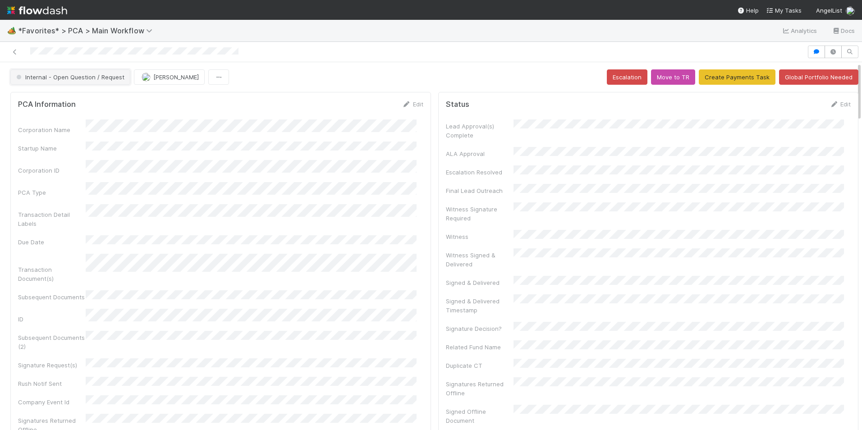
click at [68, 80] on span "Internal - Open Question / Request" at bounding box center [69, 76] width 110 height 7
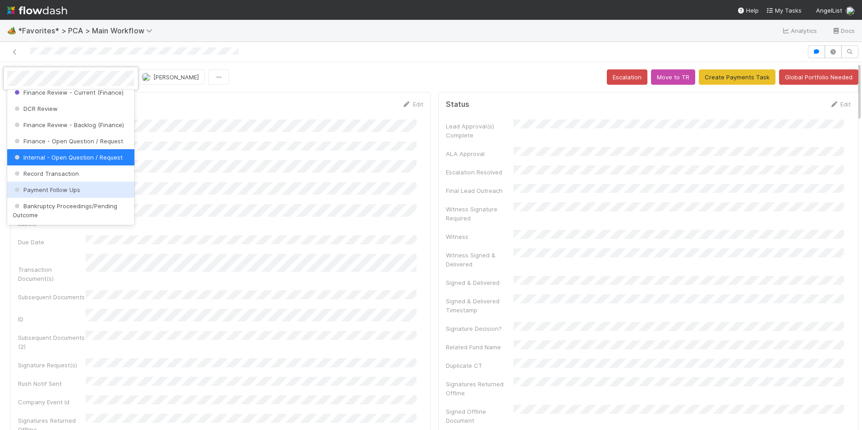
scroll to position [461, 0]
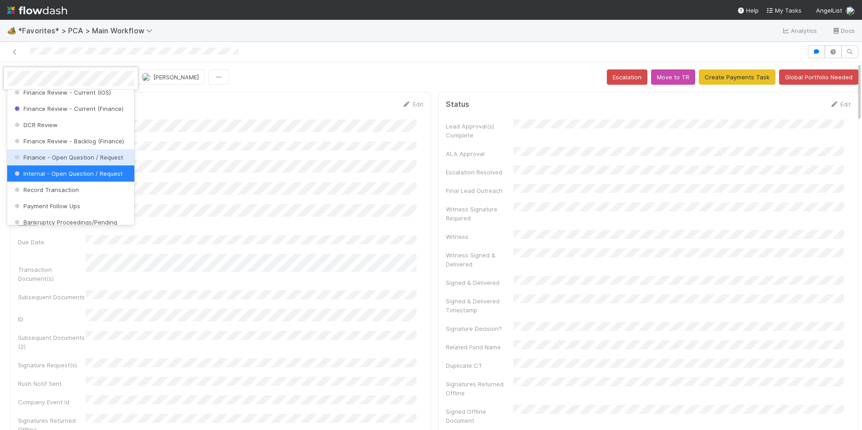
click at [79, 161] on span "Finance - Open Question / Request" at bounding box center [68, 157] width 110 height 7
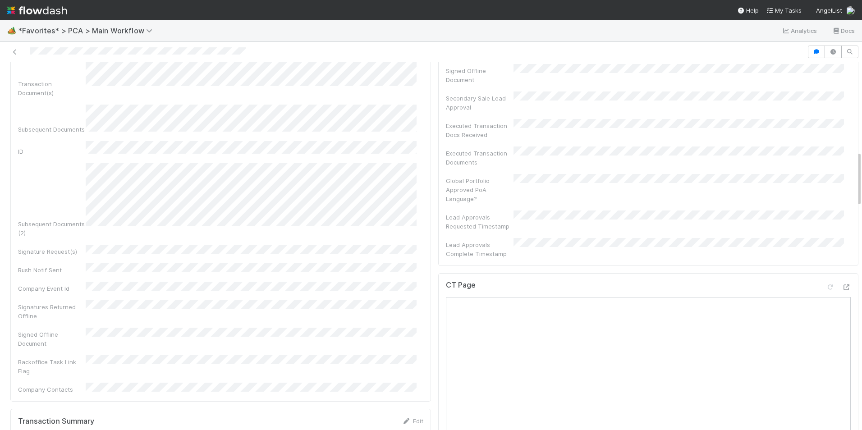
scroll to position [586, 0]
click at [841, 285] on icon at bounding box center [845, 288] width 9 height 6
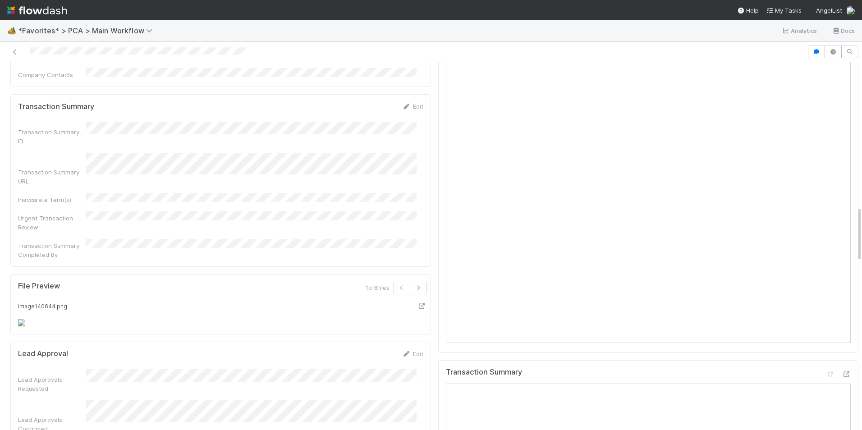
scroll to position [1036, 0]
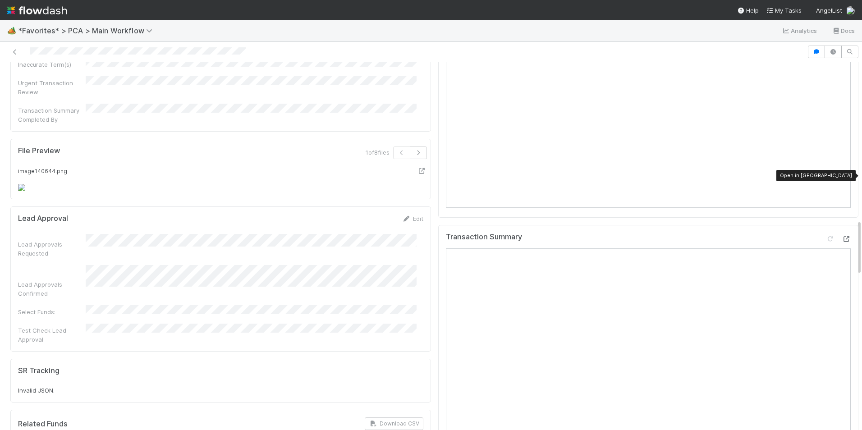
click at [841, 236] on icon at bounding box center [845, 239] width 9 height 6
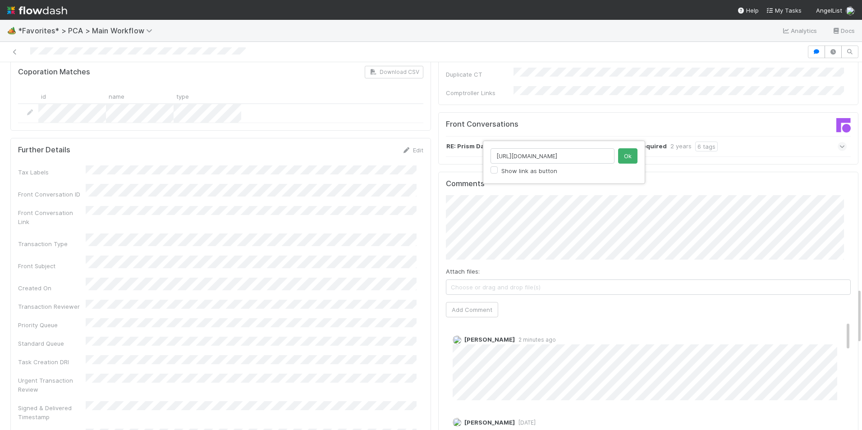
scroll to position [0, 258]
type input "[URL][DOMAIN_NAME]"
click at [625, 156] on button "Ok" at bounding box center [627, 155] width 19 height 15
click at [470, 302] on button "Add Comment" at bounding box center [472, 309] width 52 height 15
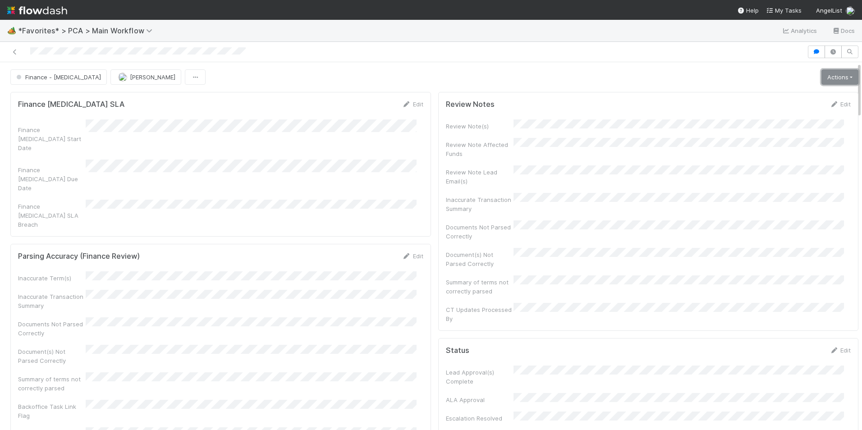
click at [821, 79] on link "Actions" at bounding box center [839, 76] width 37 height 15
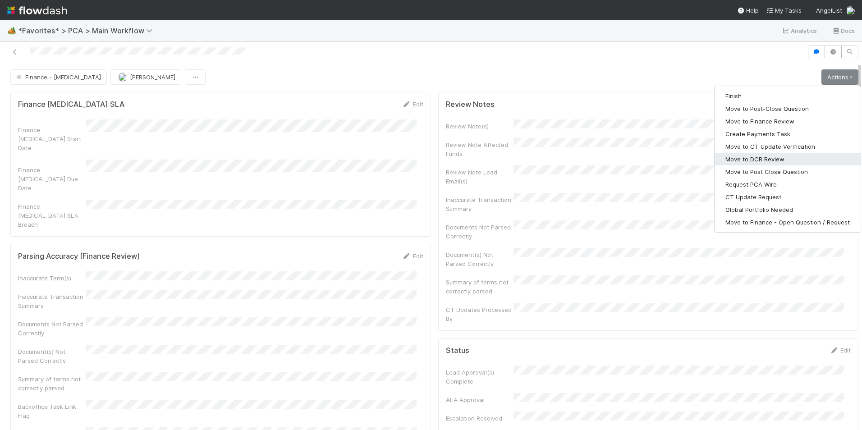
click at [758, 160] on button "Move to DCR Review" at bounding box center [787, 159] width 146 height 13
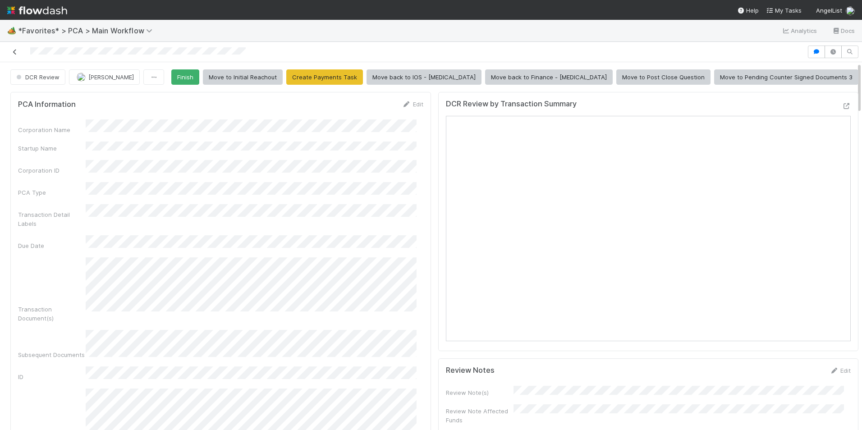
click at [14, 53] on icon at bounding box center [14, 52] width 9 height 6
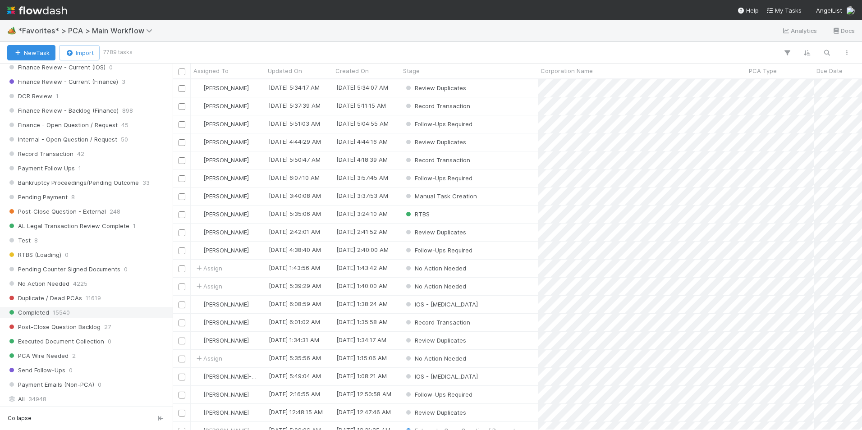
scroll to position [721, 0]
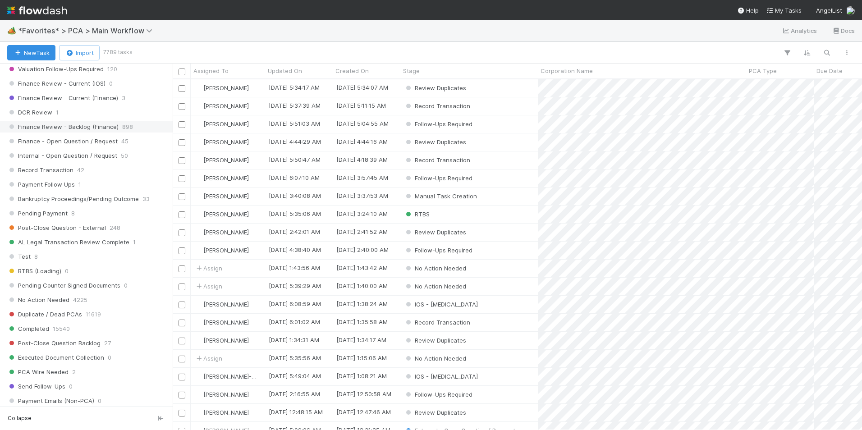
click at [112, 126] on span "Finance Review - Backlog (Finance)" at bounding box center [62, 126] width 111 height 11
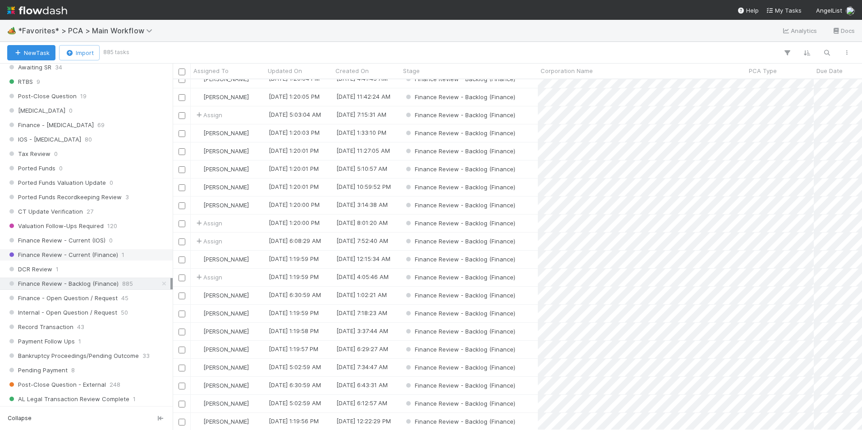
scroll to position [586, 0]
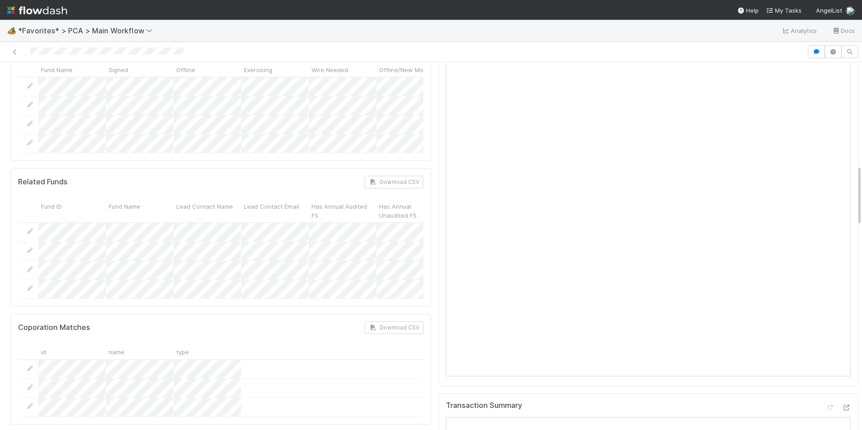
scroll to position [496, 0]
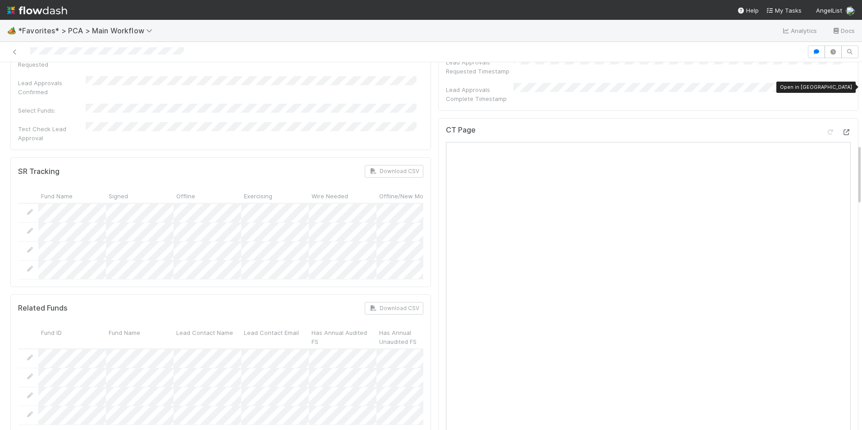
click at [841, 129] on icon at bounding box center [845, 132] width 9 height 6
